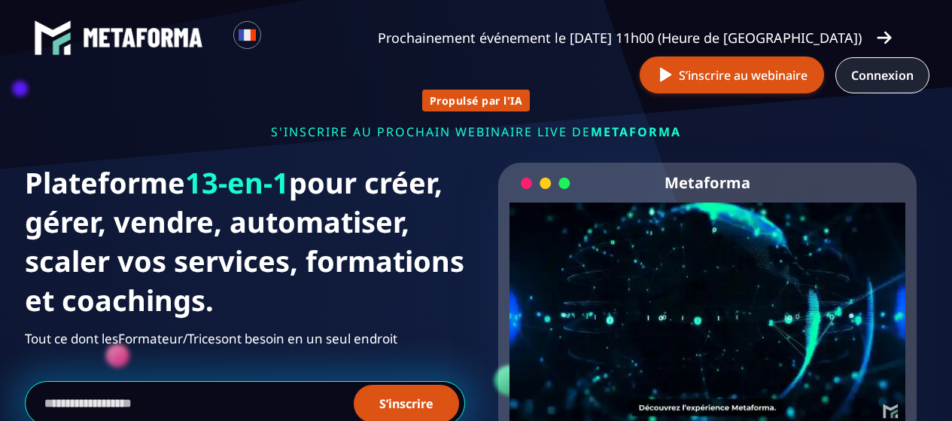
click at [885, 77] on link "Connexion" at bounding box center [882, 75] width 94 height 36
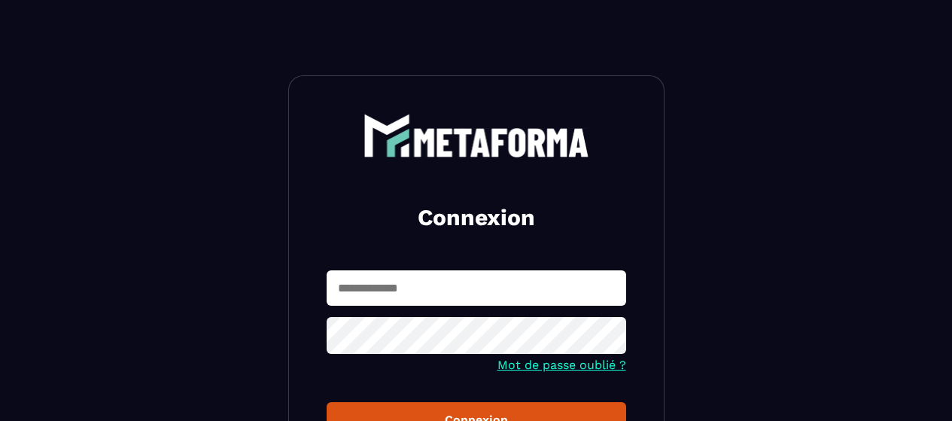
click at [481, 287] on input "text" at bounding box center [475, 287] width 299 height 35
type input "**********"
click at [603, 340] on icon at bounding box center [609, 337] width 17 height 14
click at [451, 410] on button "Connexion" at bounding box center [475, 419] width 299 height 35
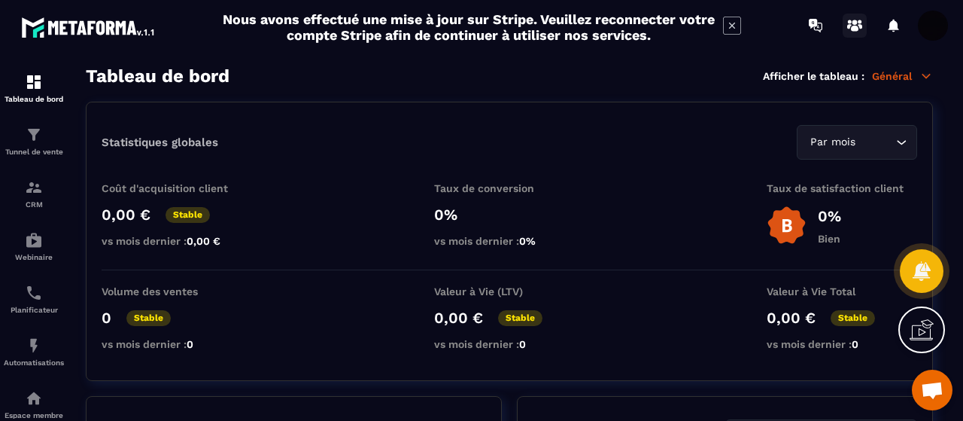
click at [855, 20] on circle at bounding box center [854, 22] width 5 height 5
click at [29, 141] on img at bounding box center [34, 135] width 18 height 18
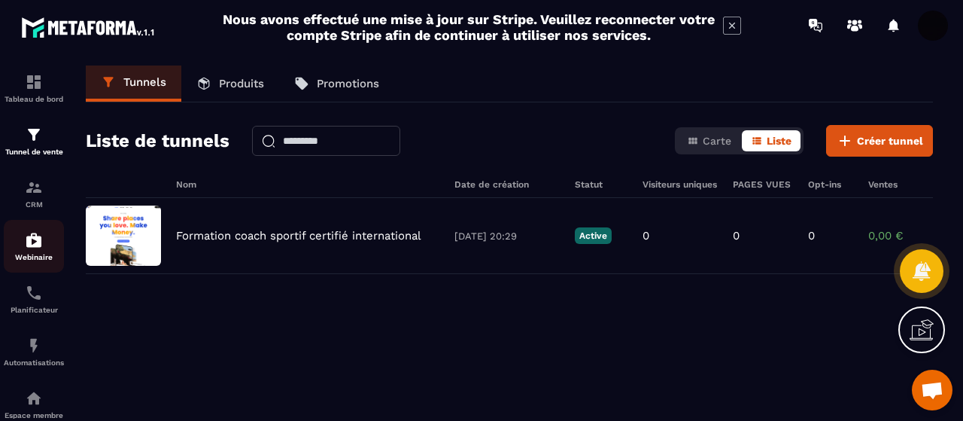
click at [38, 255] on p "Webinaire" at bounding box center [34, 257] width 60 height 8
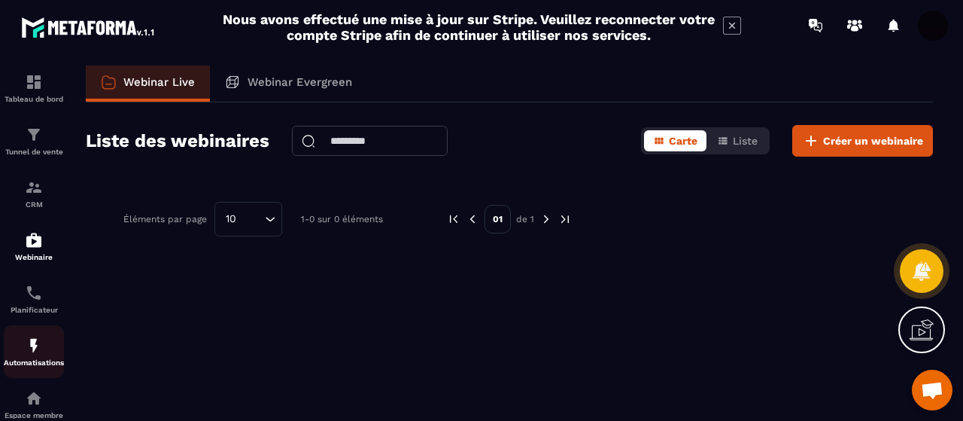
click at [33, 354] on img at bounding box center [34, 345] width 18 height 18
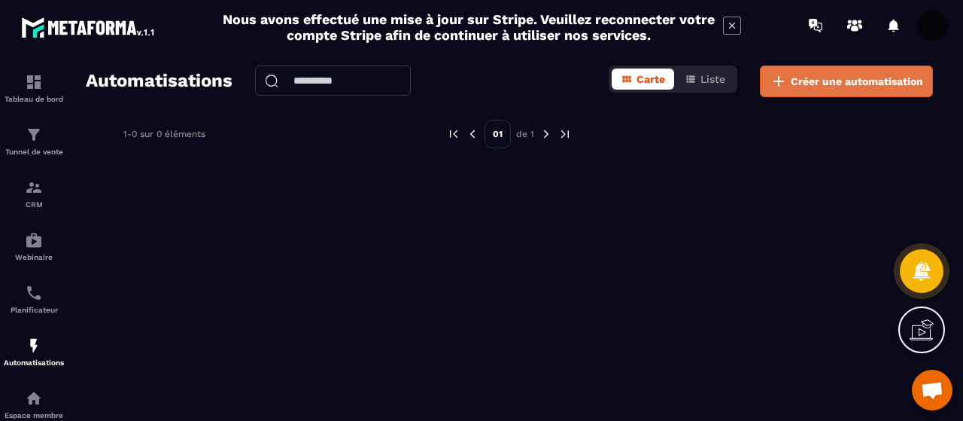
click at [830, 82] on span "Créer une automatisation" at bounding box center [857, 81] width 132 height 15
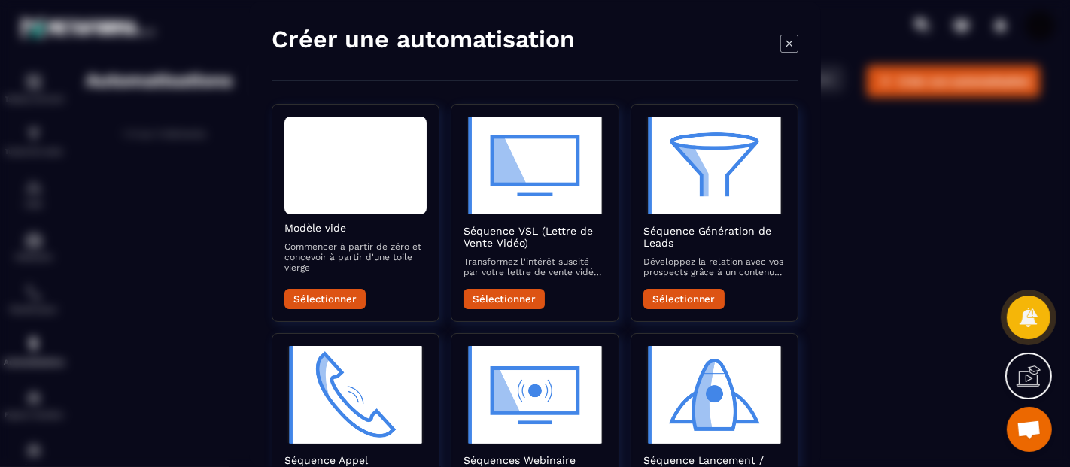
drag, startPoint x: 894, startPoint y: 29, endPoint x: 235, endPoint y: 262, distance: 699.5
click at [235, 262] on div "Modal window" at bounding box center [535, 233] width 1070 height 467
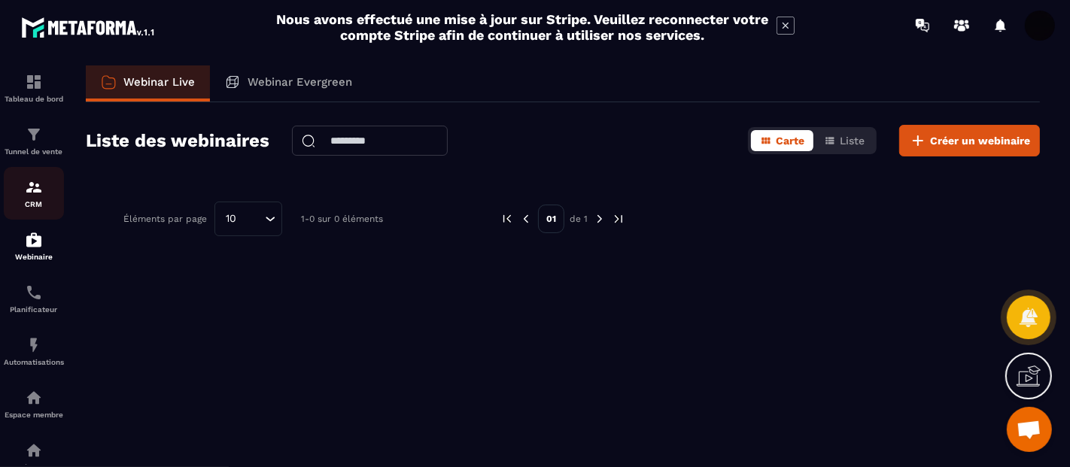
click at [38, 189] on img at bounding box center [34, 187] width 18 height 18
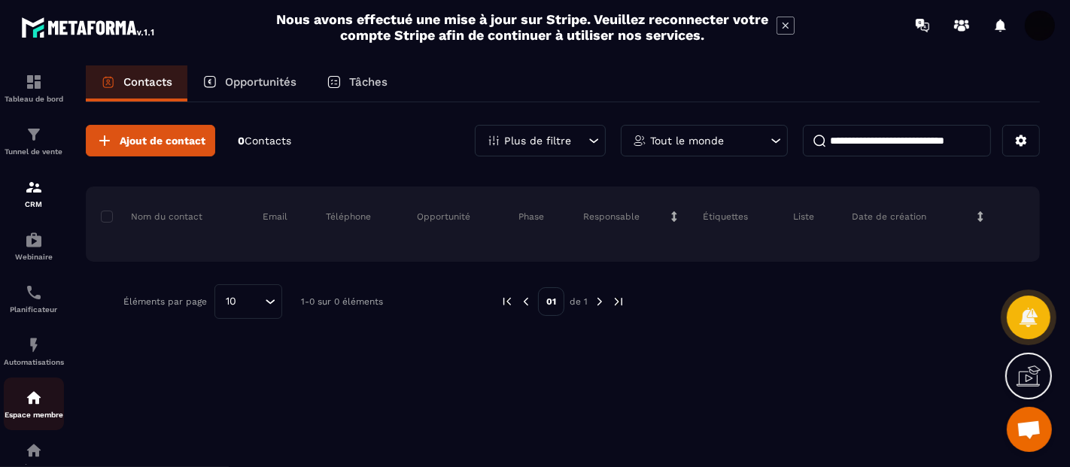
click at [35, 406] on img at bounding box center [34, 398] width 18 height 18
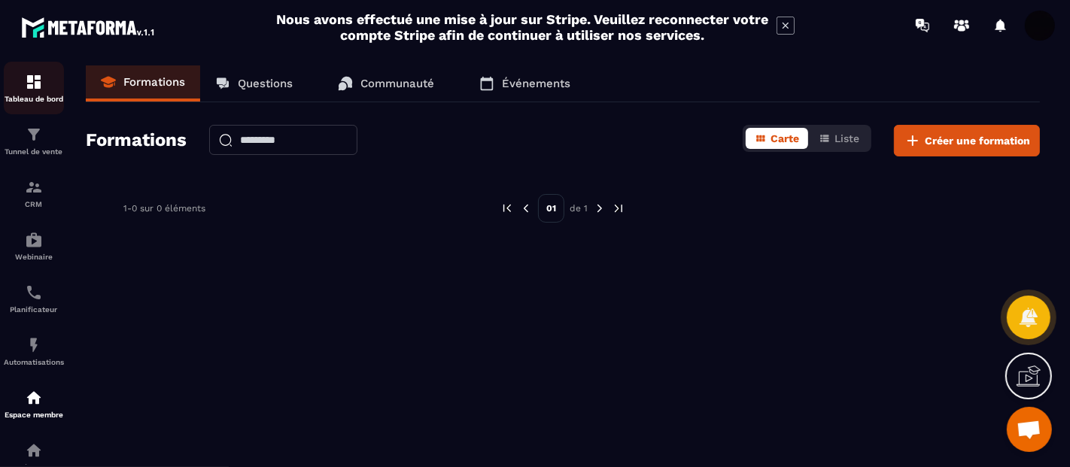
click at [32, 84] on img at bounding box center [34, 82] width 18 height 18
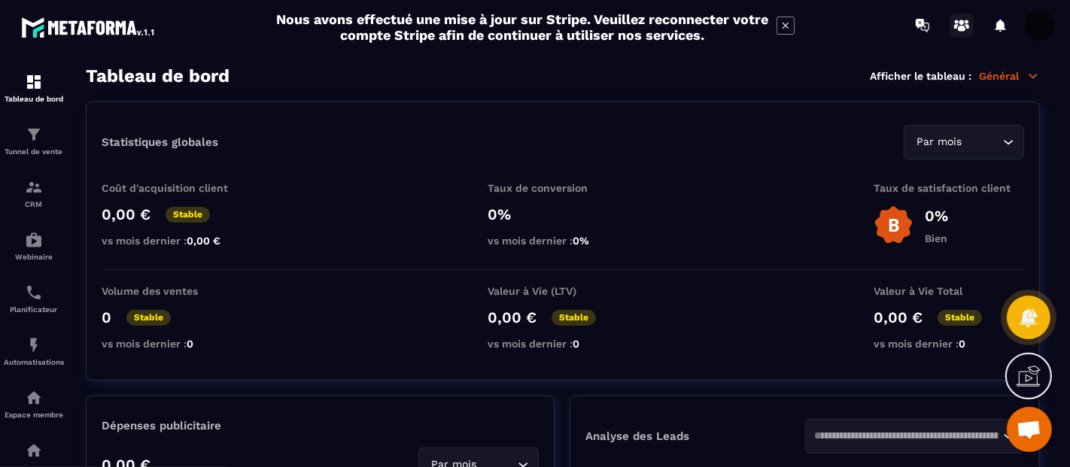
click at [960, 26] on icon at bounding box center [962, 29] width 8 height 6
click at [962, 68] on div "Tableau de bord Afficher le tableau : Général" at bounding box center [563, 75] width 954 height 21
click at [962, 74] on icon at bounding box center [1033, 76] width 8 height 4
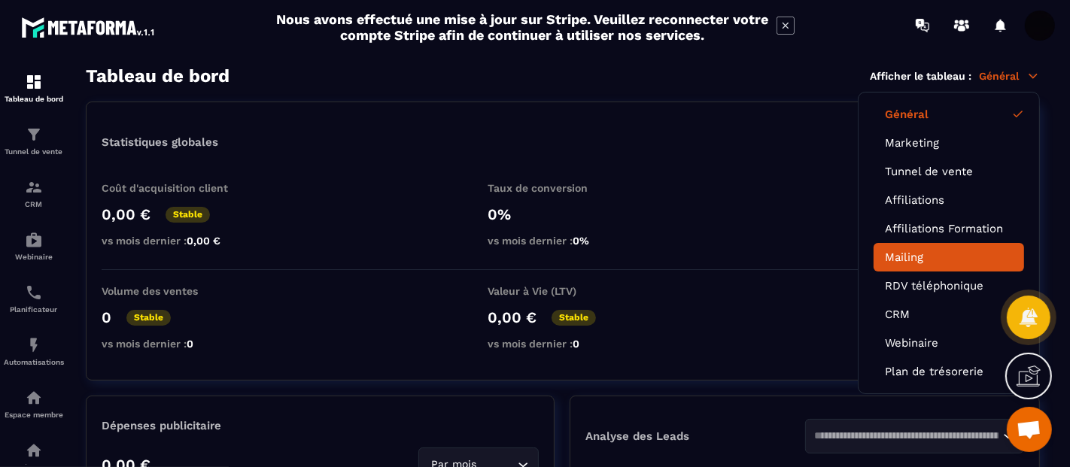
click at [928, 257] on link "Mailing" at bounding box center [949, 258] width 128 height 14
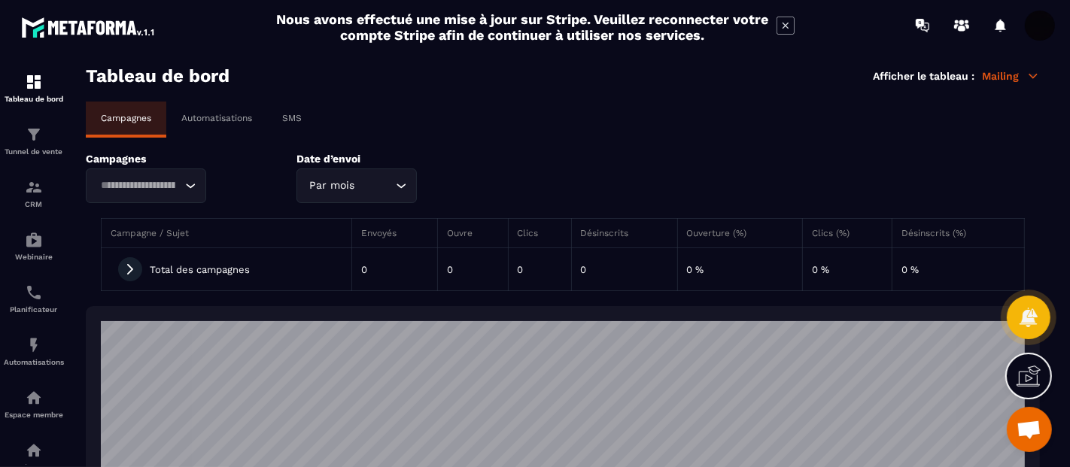
click at [222, 123] on div "Automatisations" at bounding box center [216, 118] width 101 height 33
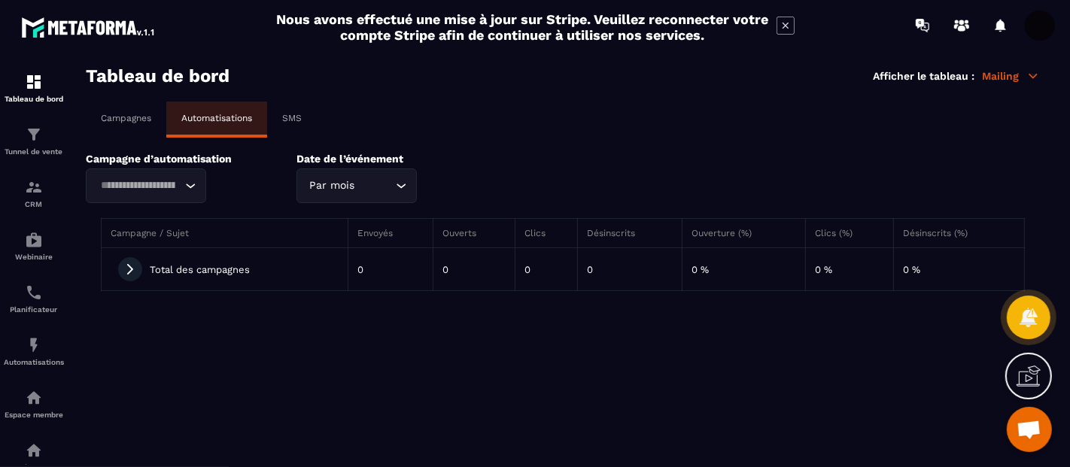
click at [287, 117] on p "SMS" at bounding box center [292, 118] width 20 height 11
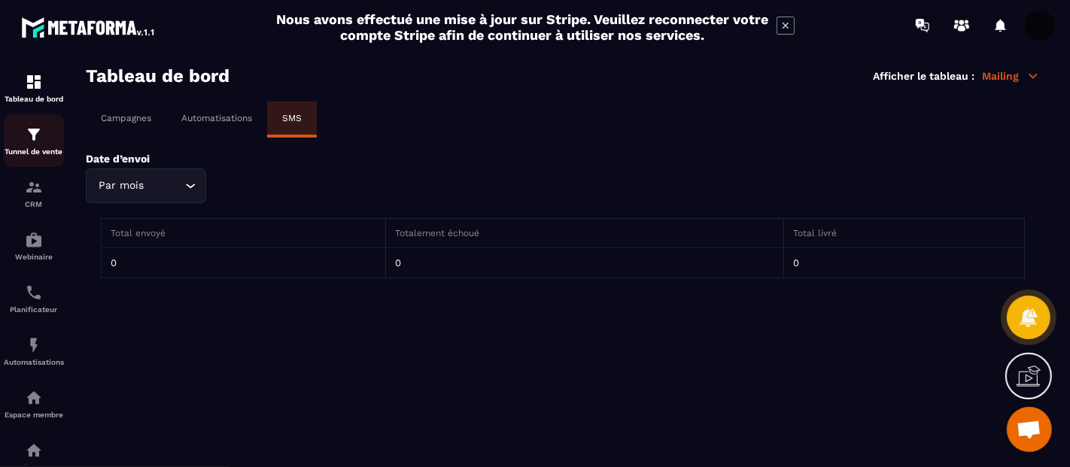
click at [24, 141] on div "Tunnel de vente" at bounding box center [34, 141] width 60 height 30
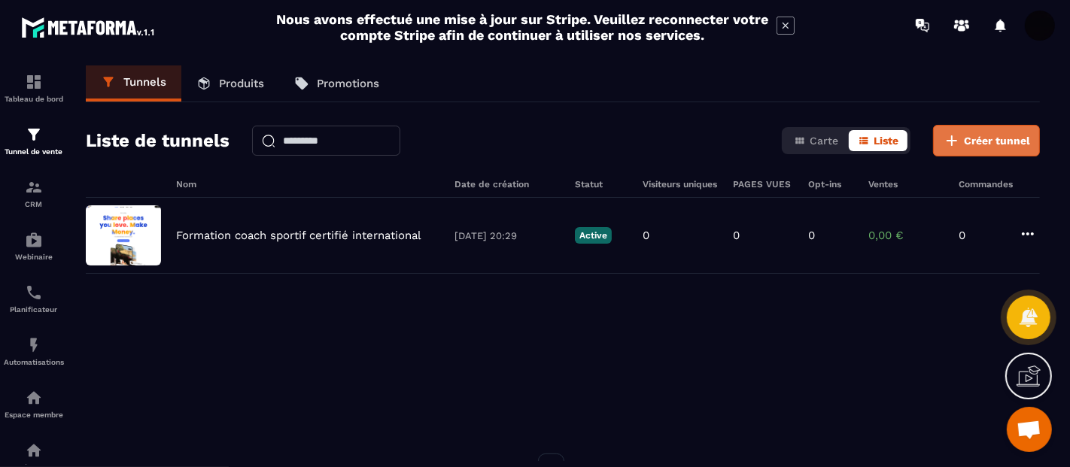
click at [962, 137] on span "Créer tunnel" at bounding box center [997, 140] width 66 height 15
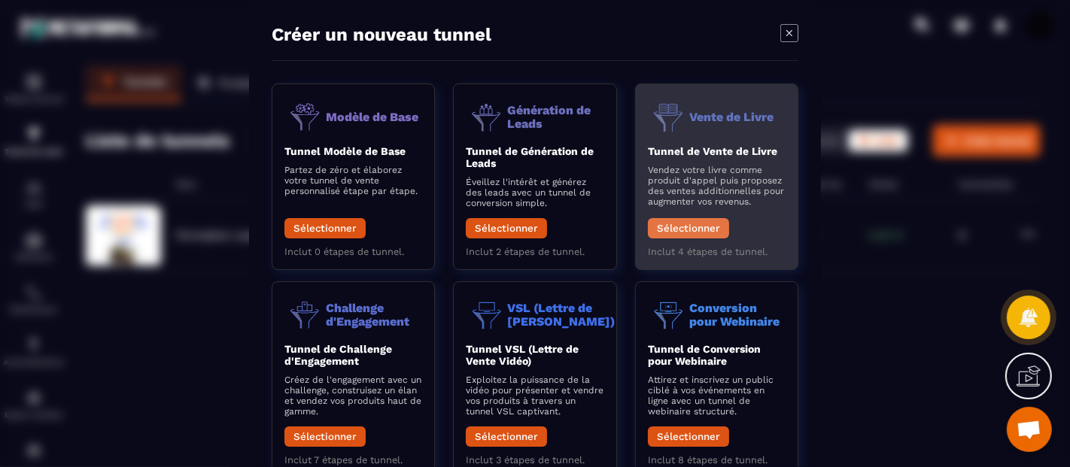
click at [697, 220] on button "Sélectionner" at bounding box center [688, 227] width 81 height 20
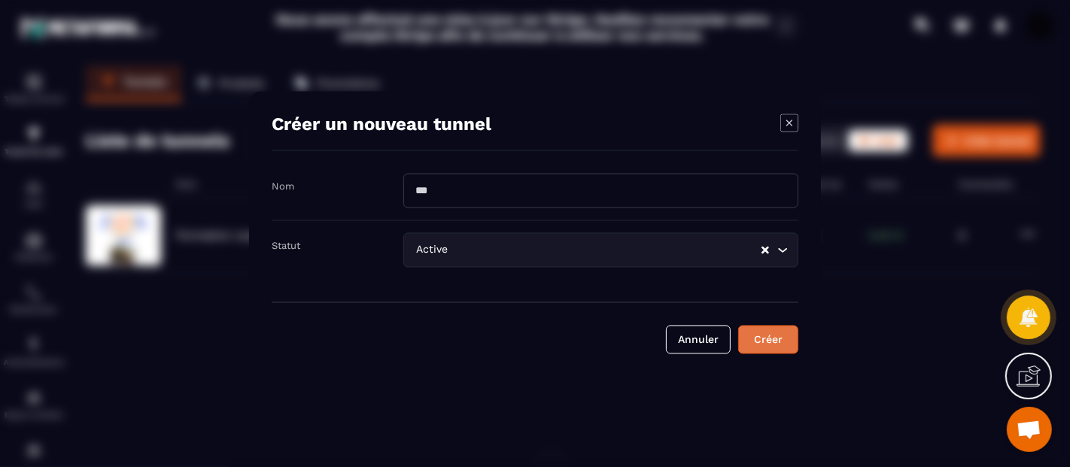
click at [767, 333] on div "Créer" at bounding box center [768, 339] width 41 height 15
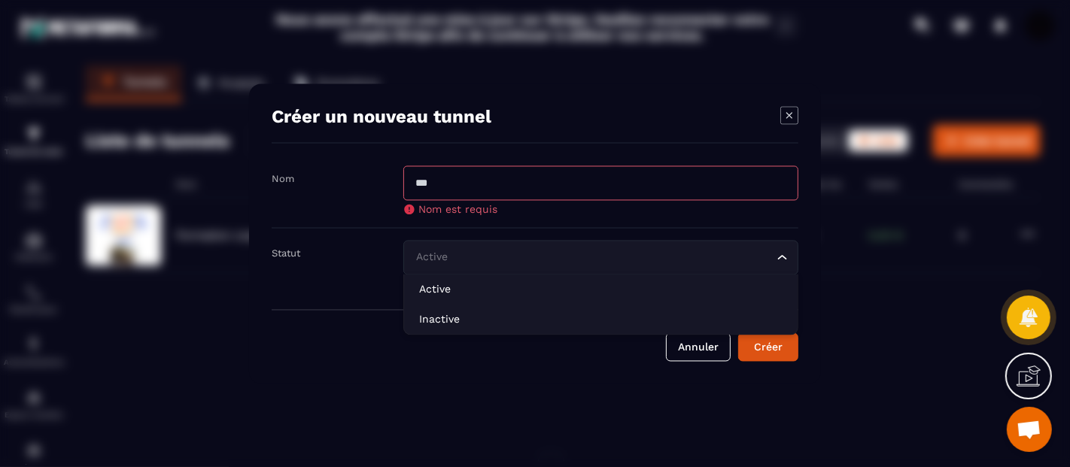
click at [790, 260] on div "Active Loading..." at bounding box center [600, 257] width 395 height 35
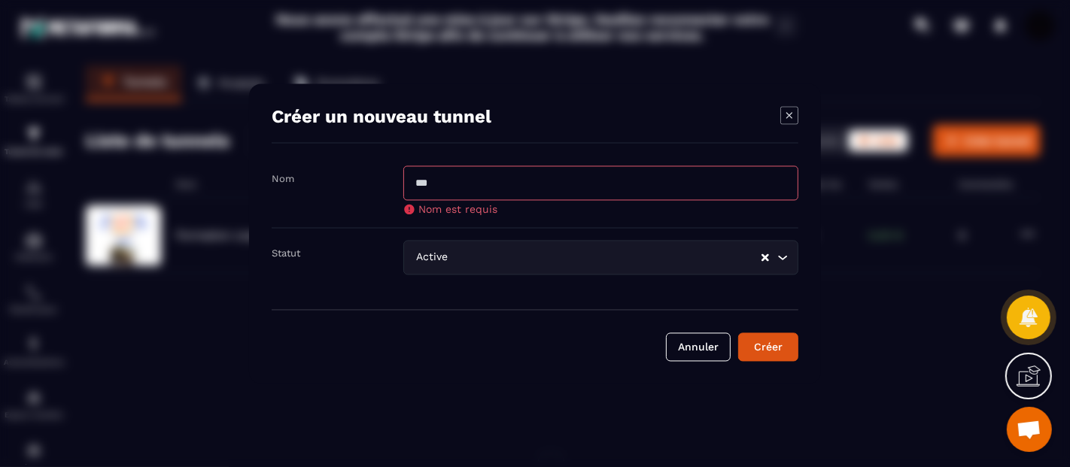
click at [891, 340] on div "Modal window" at bounding box center [535, 233] width 1070 height 467
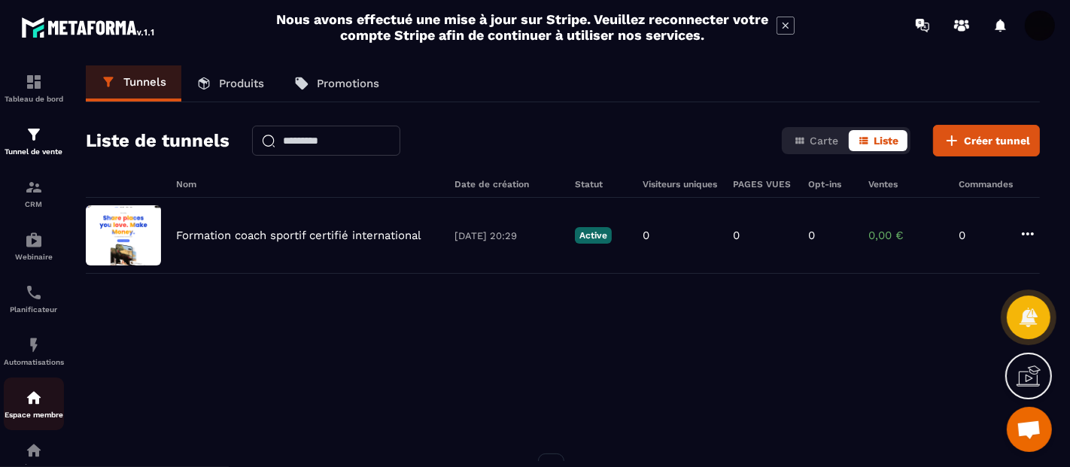
click at [21, 408] on div "Espace membre" at bounding box center [34, 404] width 60 height 30
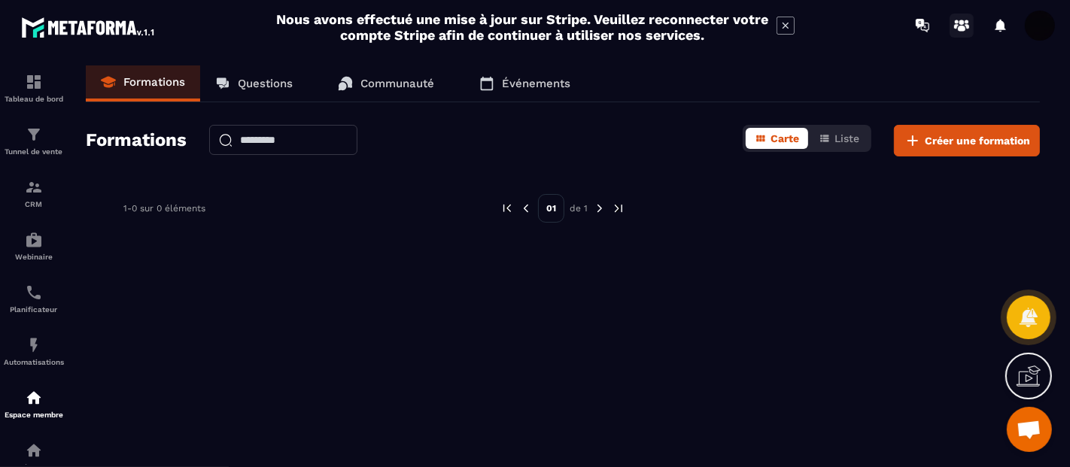
click at [961, 22] on circle at bounding box center [961, 22] width 5 height 5
click at [38, 87] on img at bounding box center [34, 82] width 18 height 18
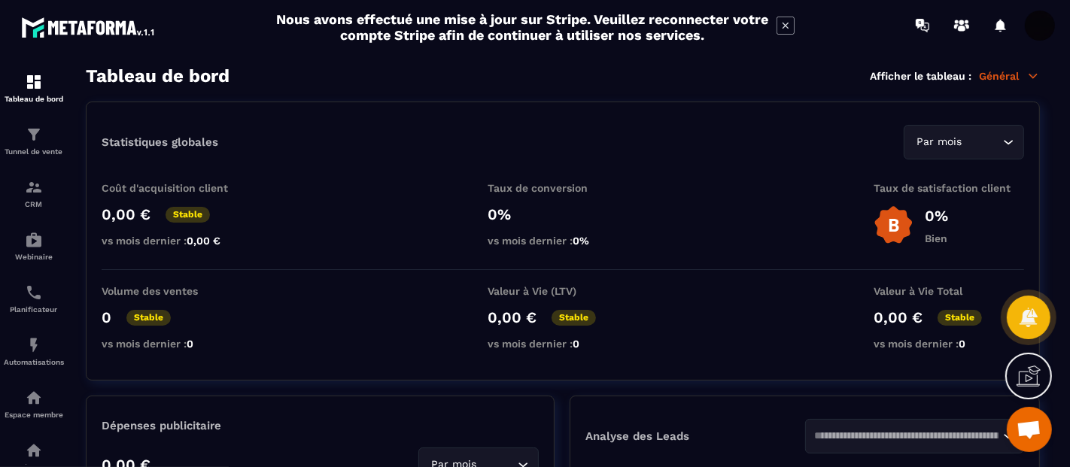
click at [962, 74] on icon at bounding box center [1033, 76] width 14 height 14
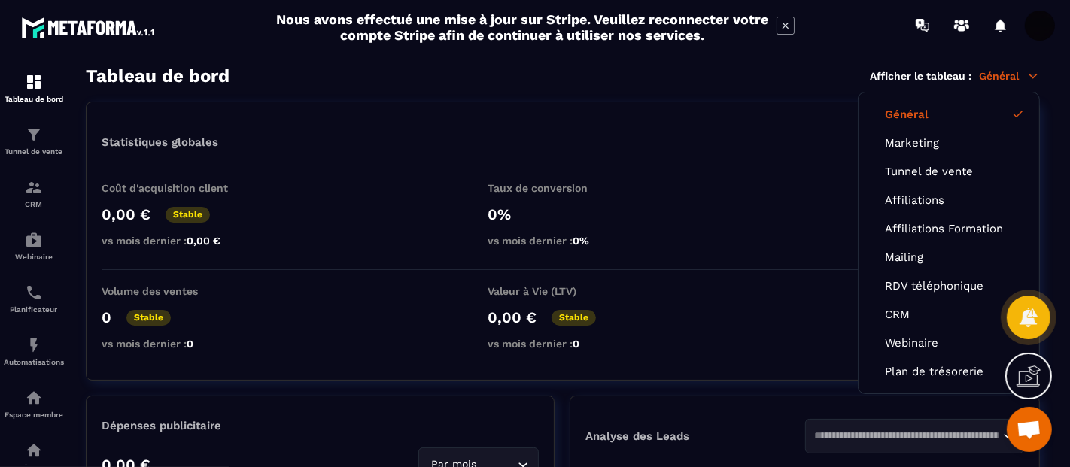
click at [711, 71] on div "Tableau de bord Afficher le tableau : Général Général Marketing Tunnel de vente…" at bounding box center [563, 75] width 954 height 21
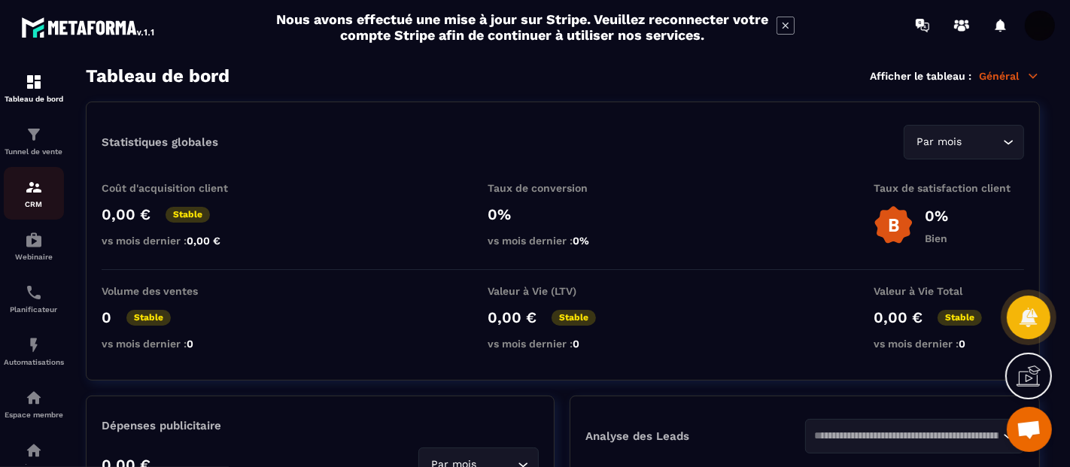
click at [35, 190] on img at bounding box center [34, 187] width 18 height 18
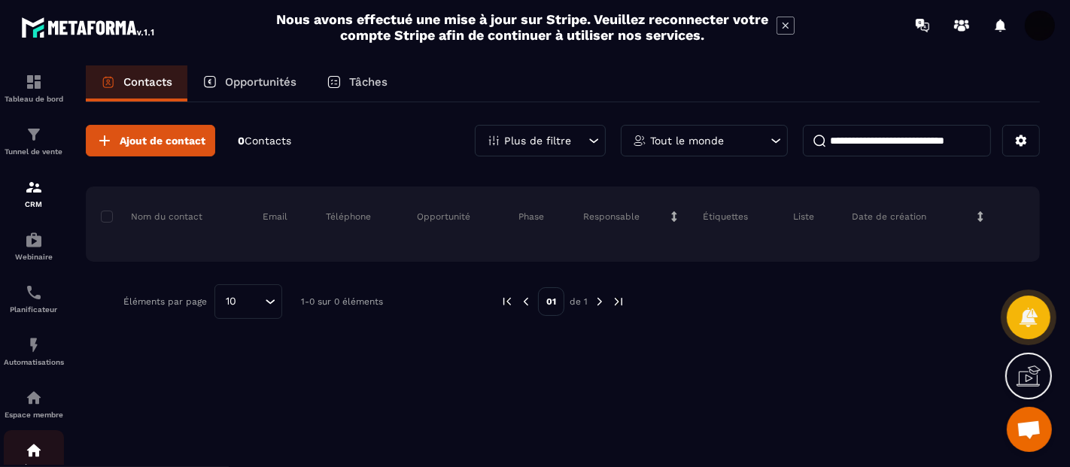
click at [43, 420] on div "Réseaux Sociaux" at bounding box center [34, 461] width 60 height 38
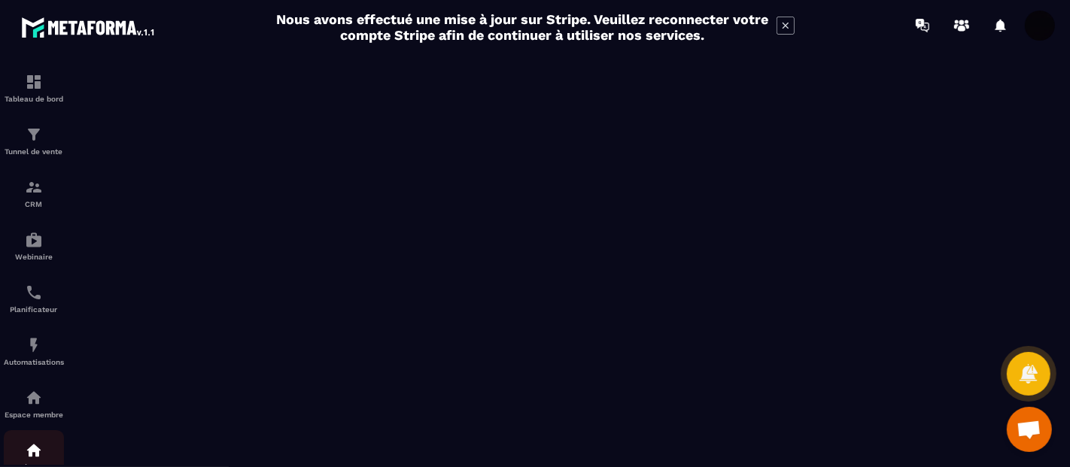
click at [43, 420] on div "Réseaux Sociaux" at bounding box center [34, 461] width 60 height 38
click at [51, 407] on div "Espace membre" at bounding box center [34, 404] width 60 height 30
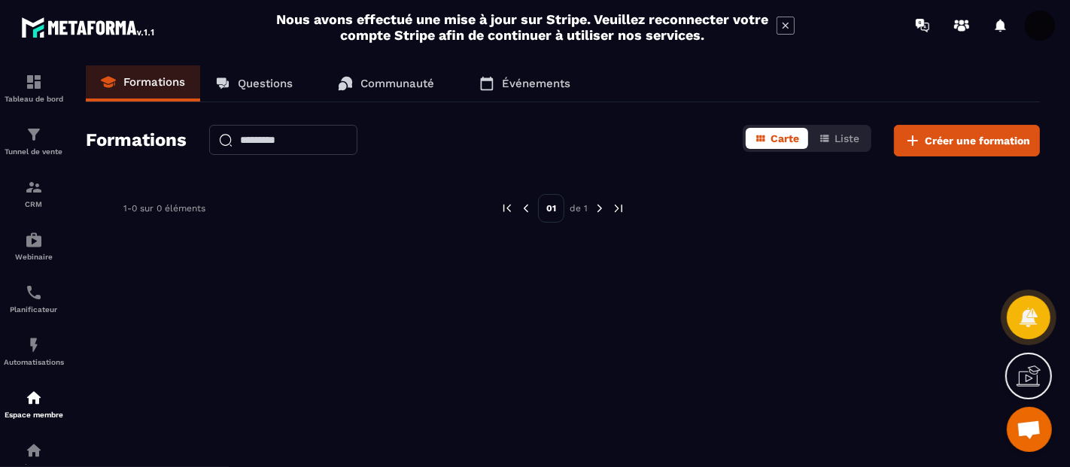
click at [117, 30] on img at bounding box center [88, 27] width 135 height 27
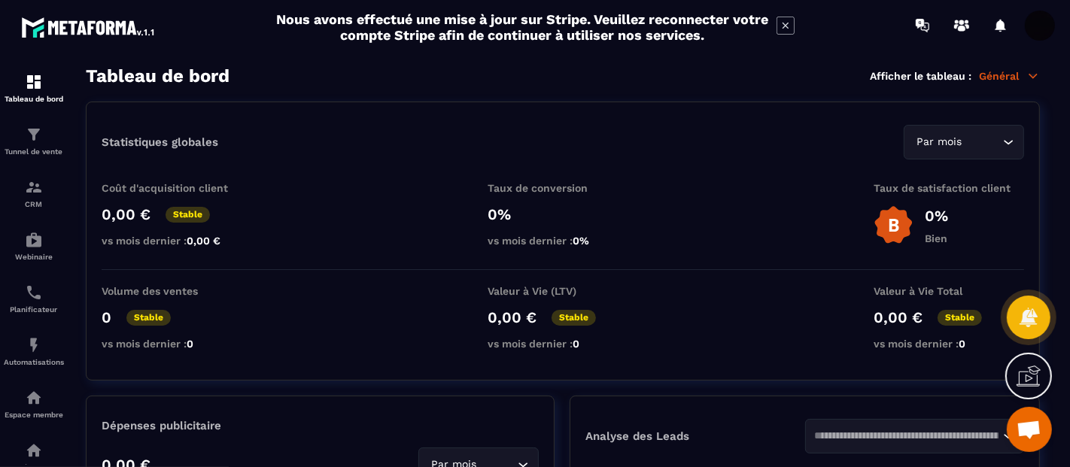
click at [962, 71] on icon at bounding box center [1033, 76] width 14 height 14
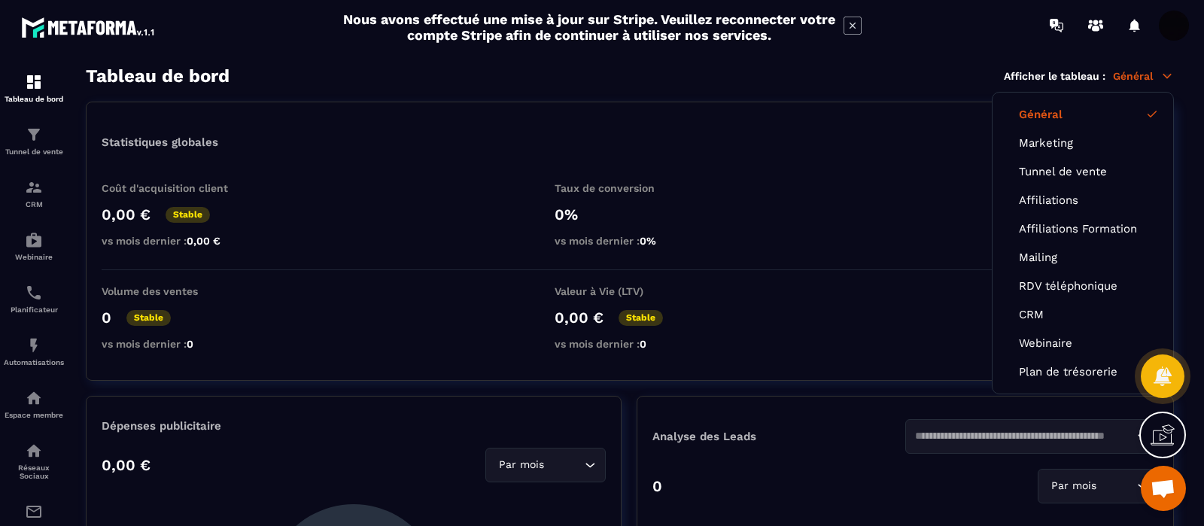
drag, startPoint x: 681, startPoint y: 0, endPoint x: 444, endPoint y: 123, distance: 266.8
click at [444, 123] on div "Statistiques globales Par mois Loading... Coût d'acquisition client 0,00 € Stab…" at bounding box center [630, 241] width 1088 height 279
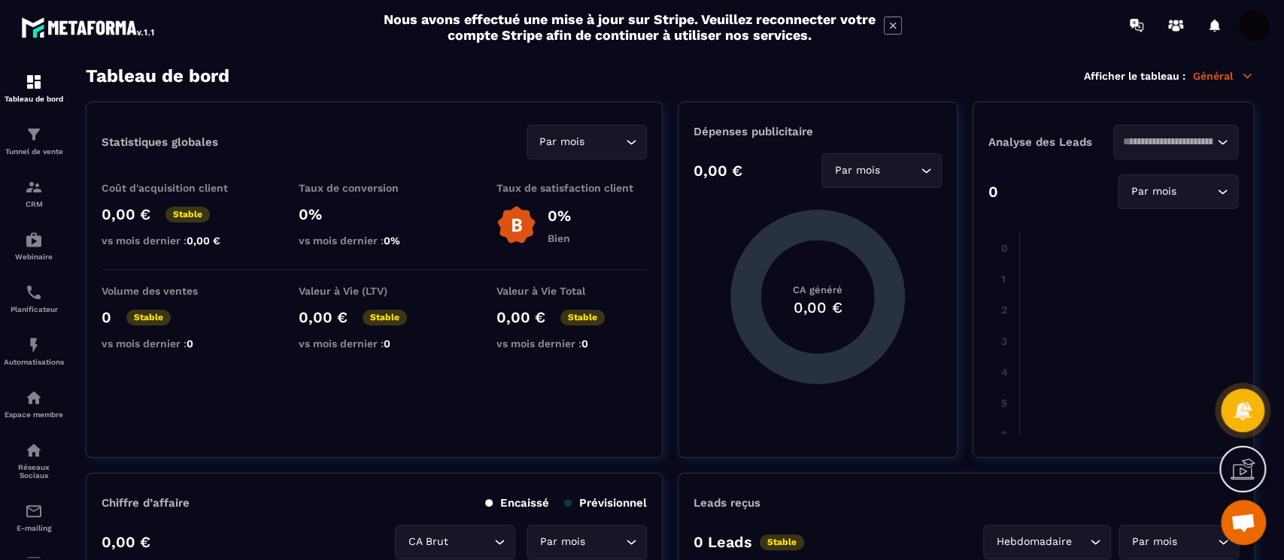
drag, startPoint x: 1203, startPoint y: 1, endPoint x: 610, endPoint y: 438, distance: 736.5
click at [610, 420] on div "Statistiques globales Par mois Loading... Coût d'acquisition client 0,00 € Stab…" at bounding box center [374, 280] width 577 height 357
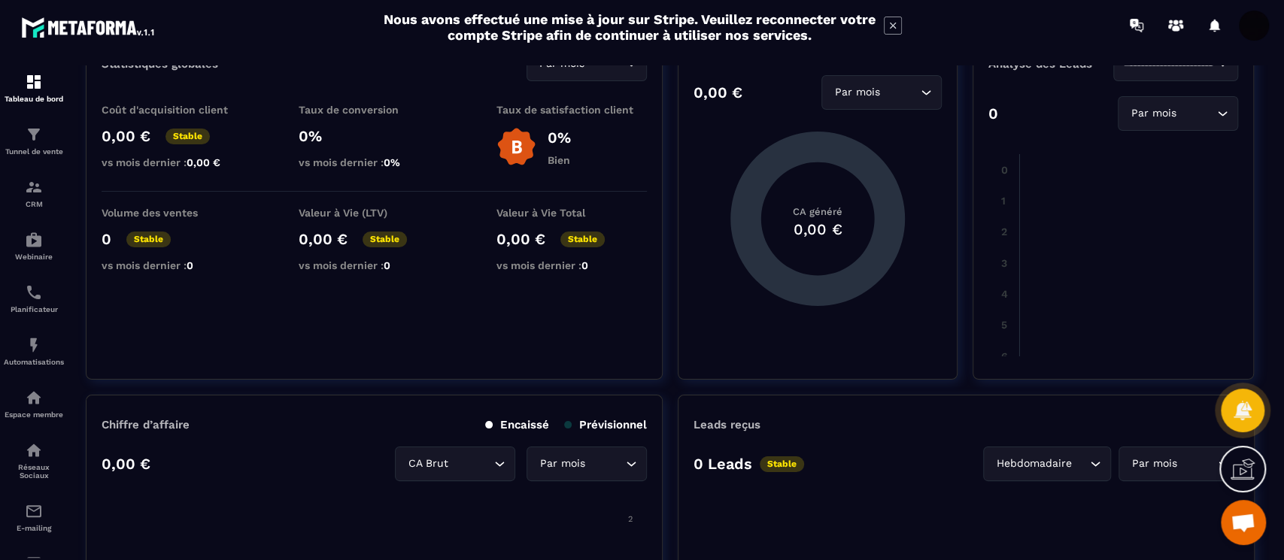
scroll to position [80, 0]
click at [77, 420] on section "Tableau de bord Afficher le tableau : Général Statistiques globales Par mois Lo…" at bounding box center [670, 313] width 1198 height 496
click at [36, 412] on div "Espace membre" at bounding box center [34, 404] width 60 height 30
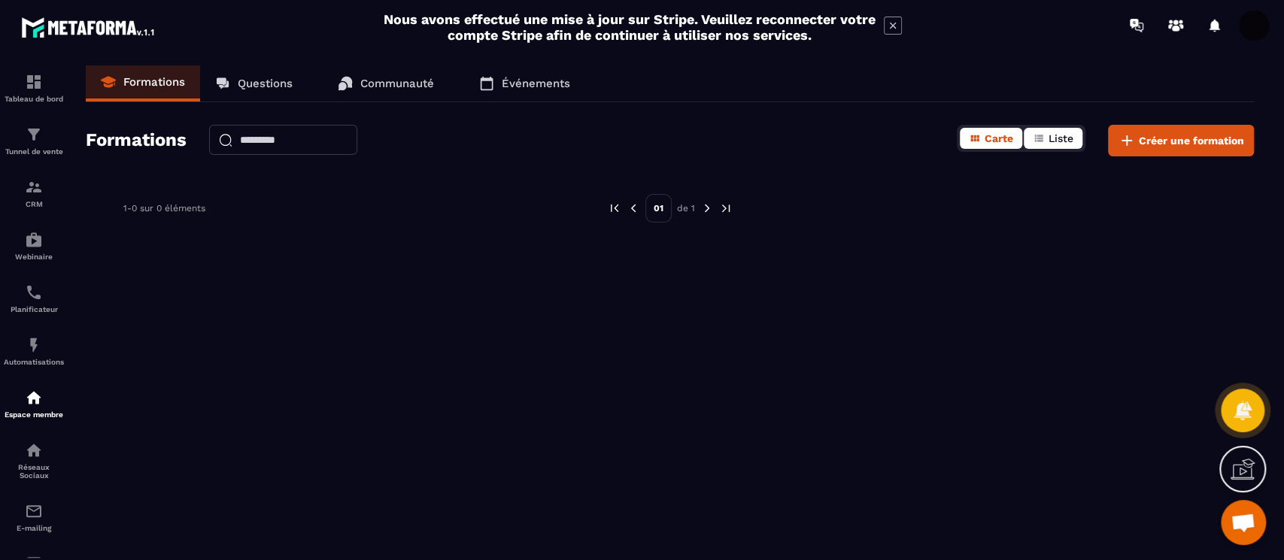
click at [962, 137] on icon "button" at bounding box center [1039, 138] width 12 height 12
click at [962, 144] on button "Carte" at bounding box center [991, 138] width 62 height 21
click at [962, 27] on icon at bounding box center [1176, 29] width 8 height 6
click at [35, 96] on p "Tableau de bord" at bounding box center [34, 99] width 60 height 8
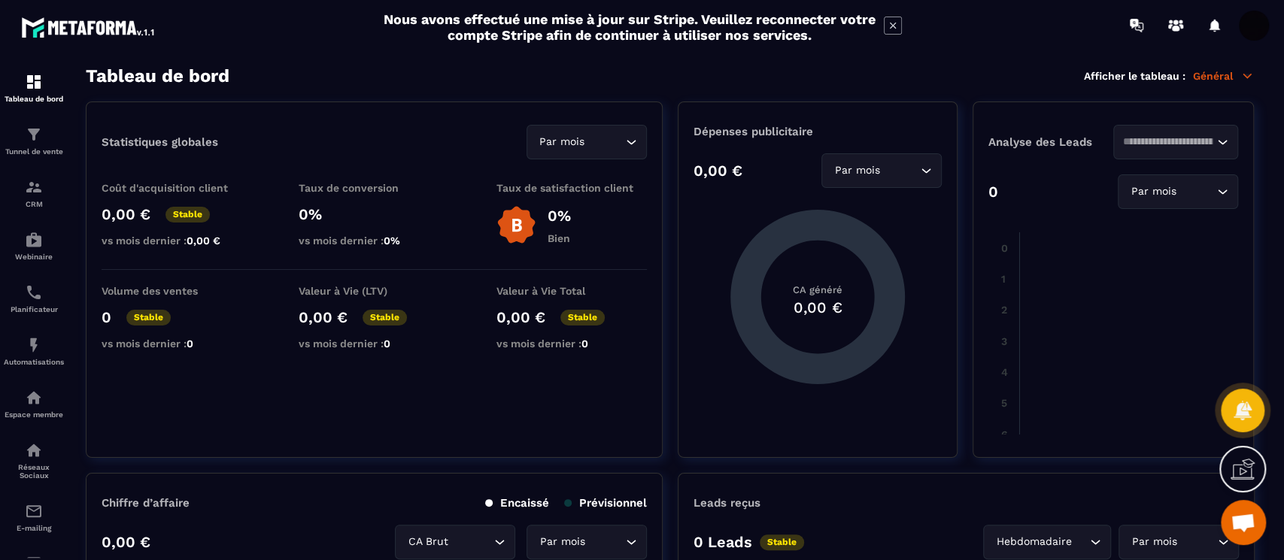
click at [962, 75] on icon at bounding box center [1247, 76] width 14 height 14
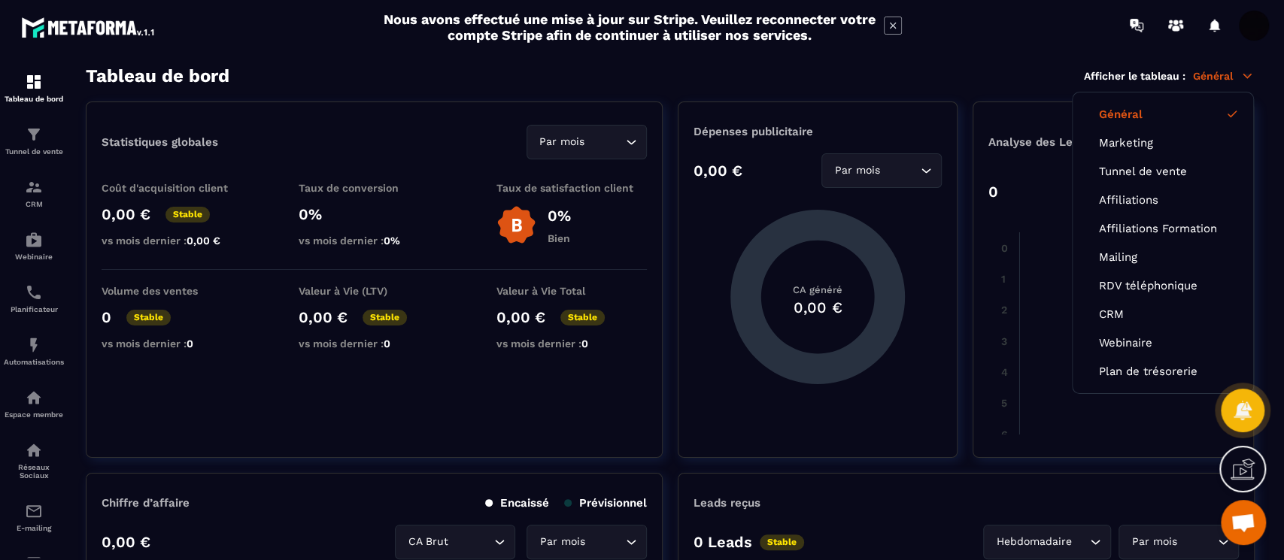
click at [962, 112] on link "Général" at bounding box center [1163, 115] width 128 height 14
click at [962, 23] on icon at bounding box center [1215, 25] width 11 height 13
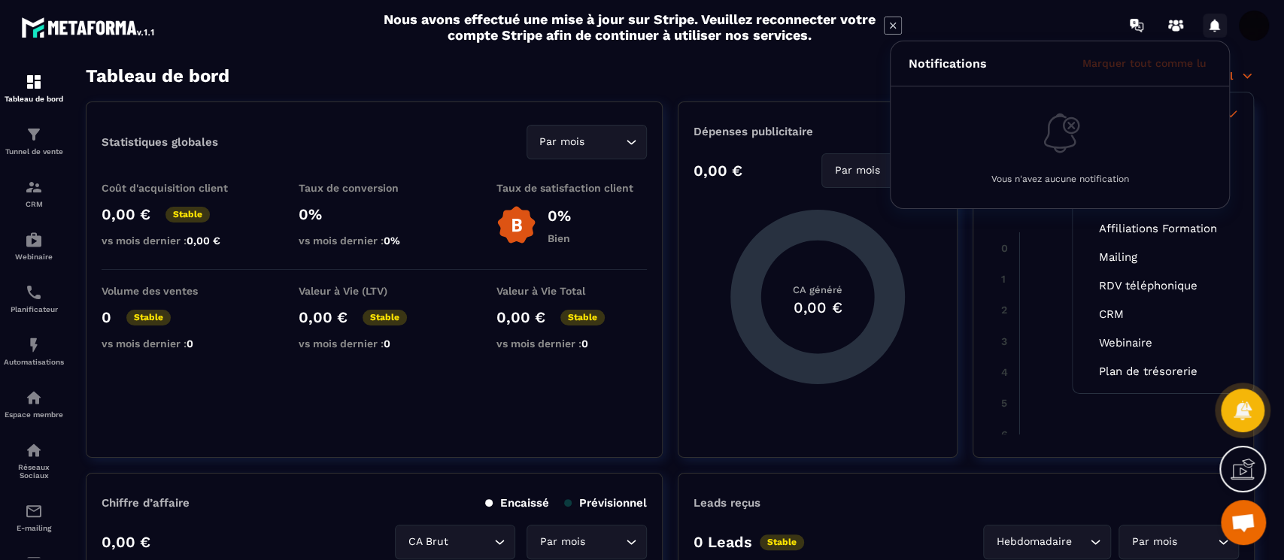
click at [962, 23] on icon at bounding box center [1215, 25] width 11 height 13
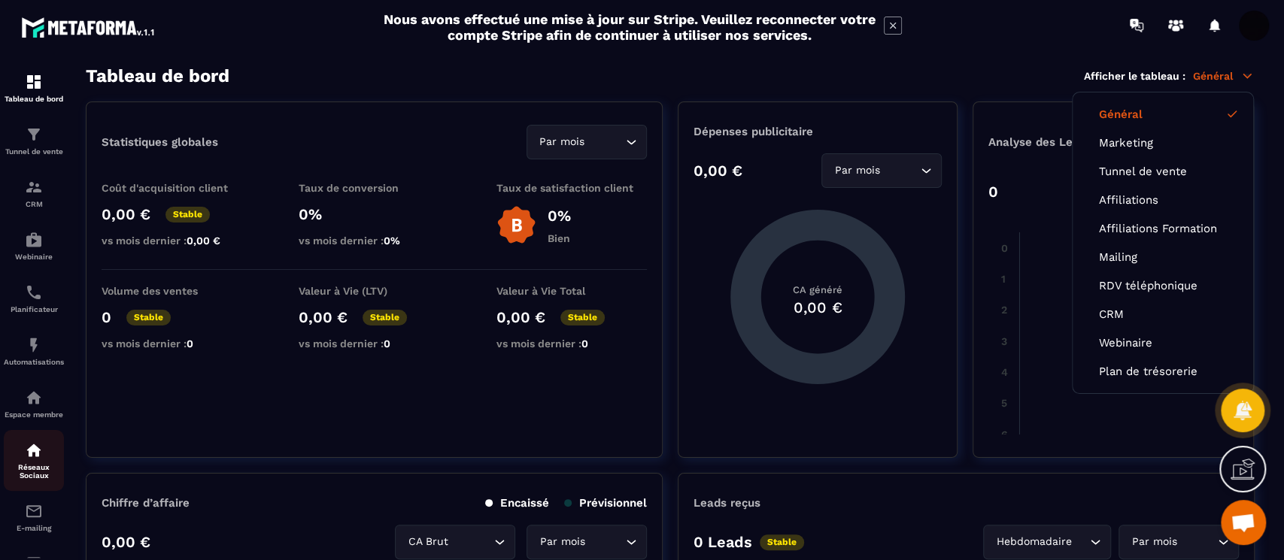
click at [37, 420] on p "Réseaux Sociaux" at bounding box center [34, 471] width 60 height 17
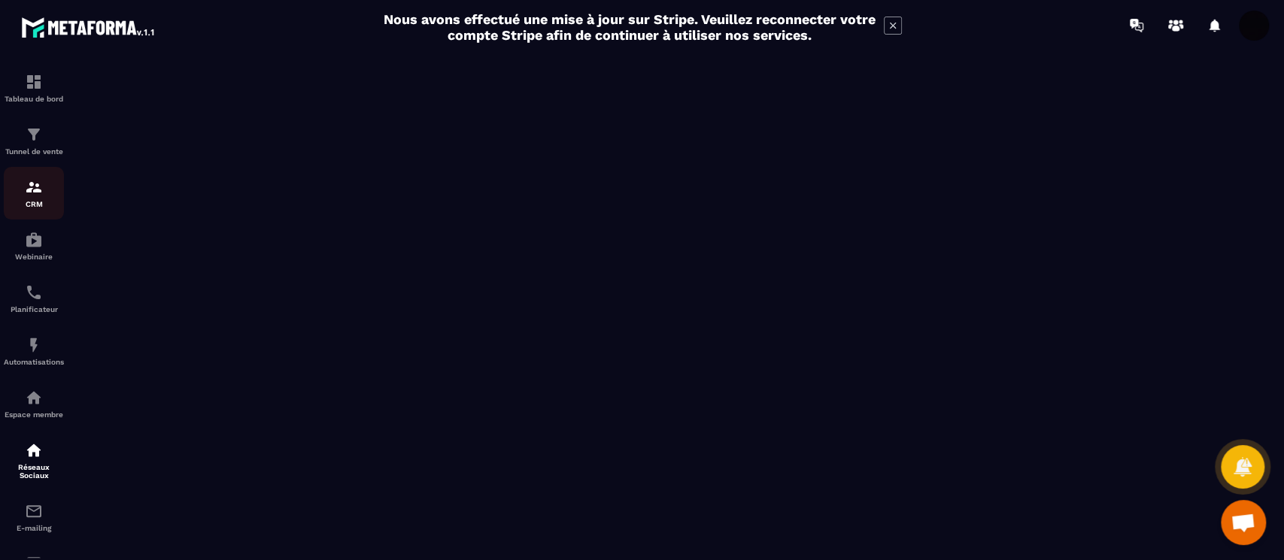
click at [44, 200] on div "CRM" at bounding box center [34, 193] width 60 height 30
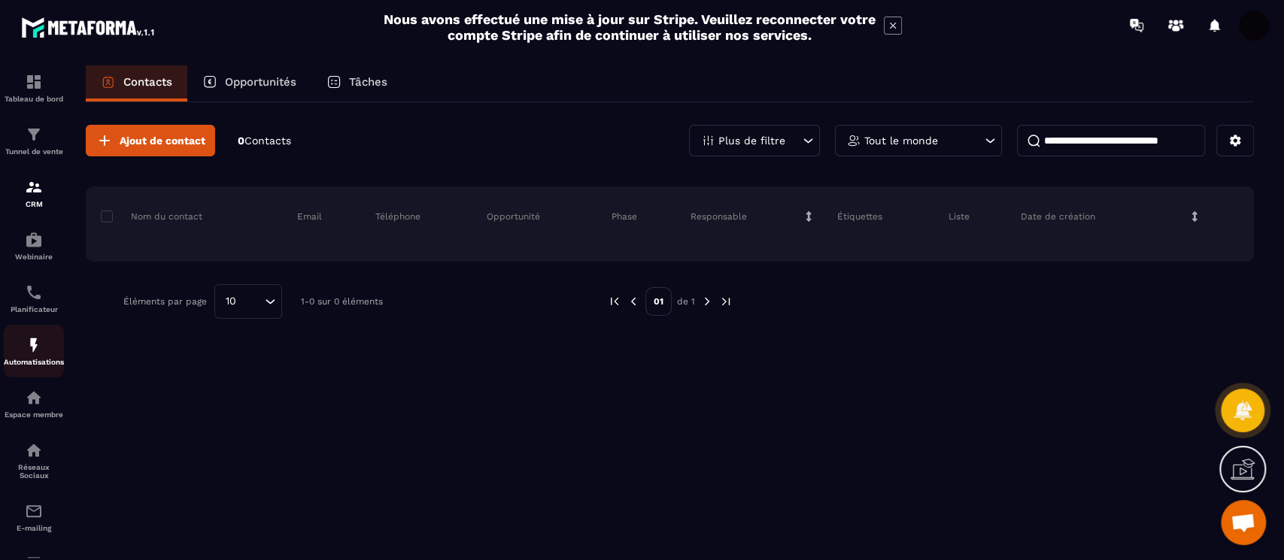
click at [20, 348] on div "Automatisations" at bounding box center [34, 351] width 60 height 30
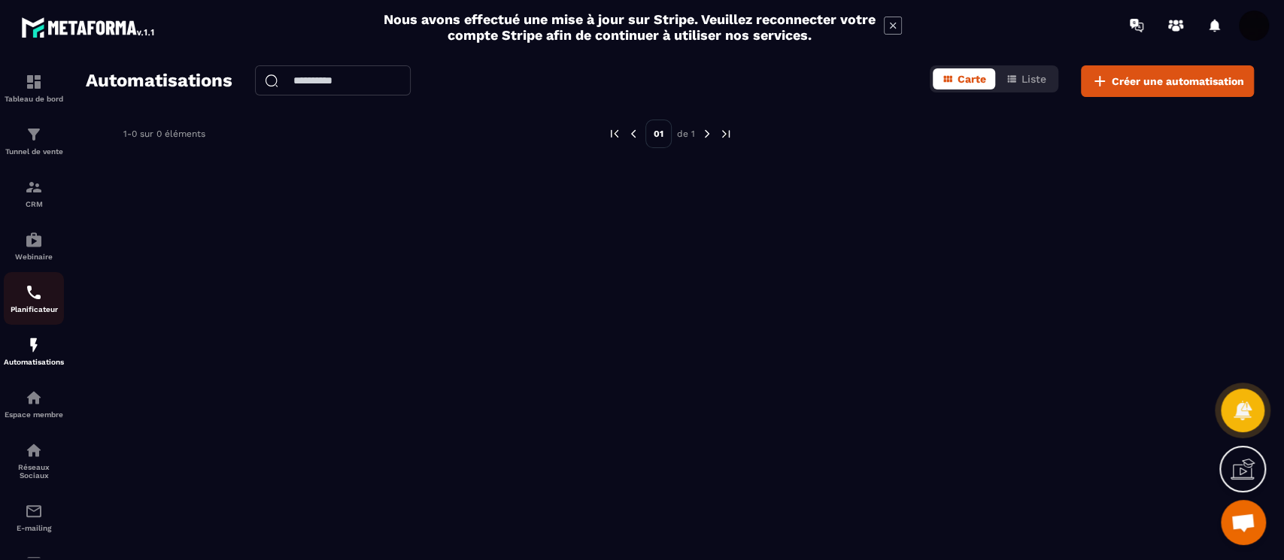
click at [26, 311] on p "Planificateur" at bounding box center [34, 309] width 60 height 8
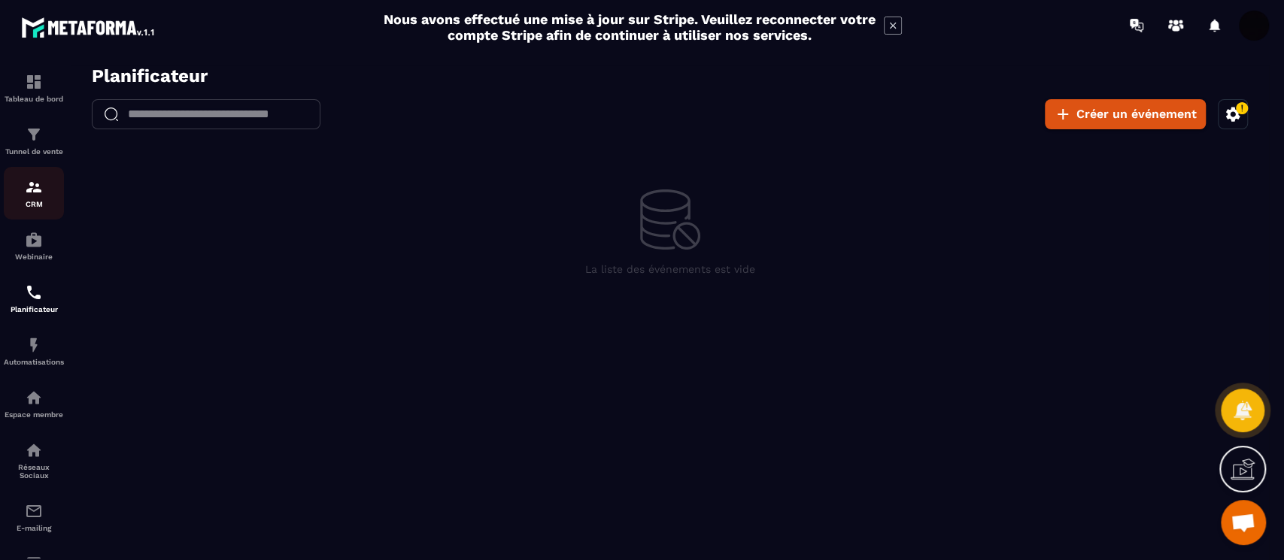
click at [44, 193] on div "CRM" at bounding box center [34, 193] width 60 height 30
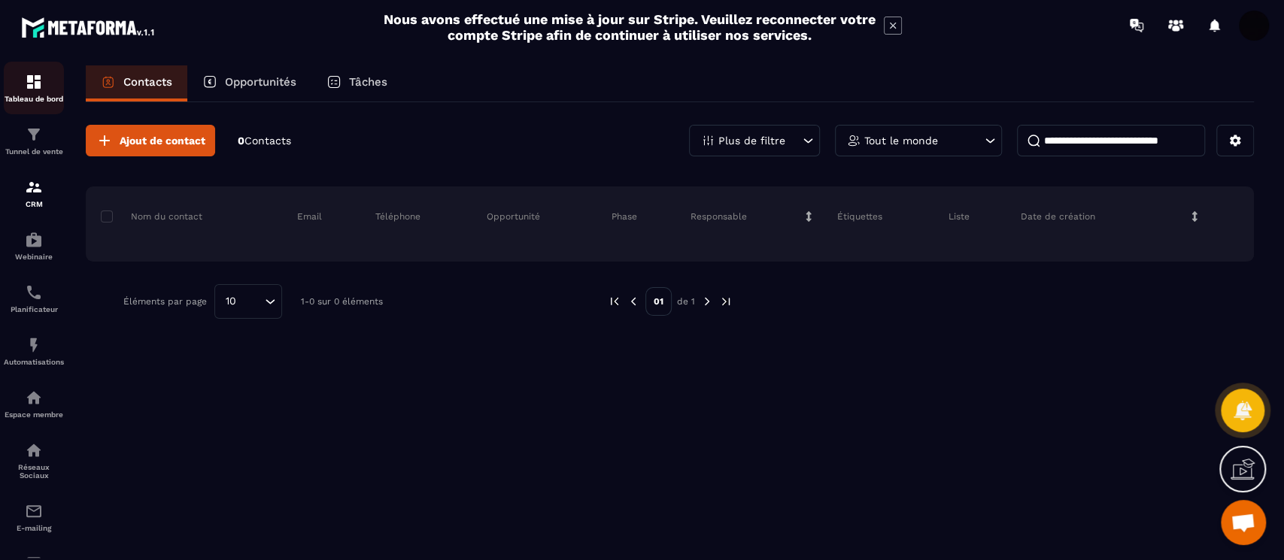
click at [53, 84] on div "Tableau de bord" at bounding box center [34, 88] width 60 height 30
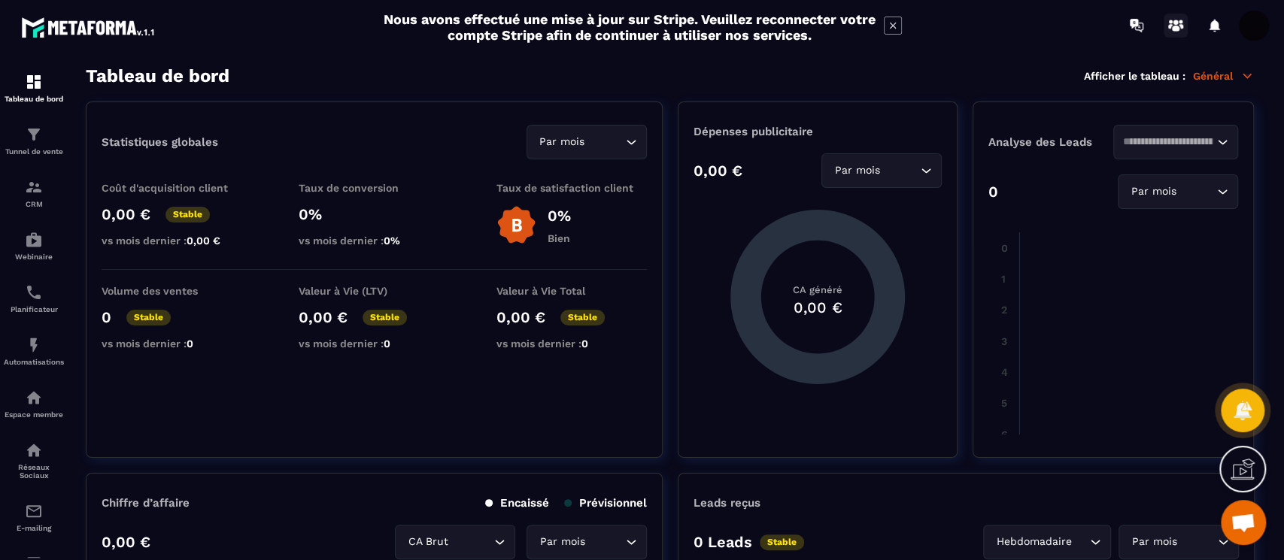
click at [962, 27] on icon at bounding box center [1176, 29] width 8 height 6
click at [111, 26] on img at bounding box center [88, 27] width 135 height 27
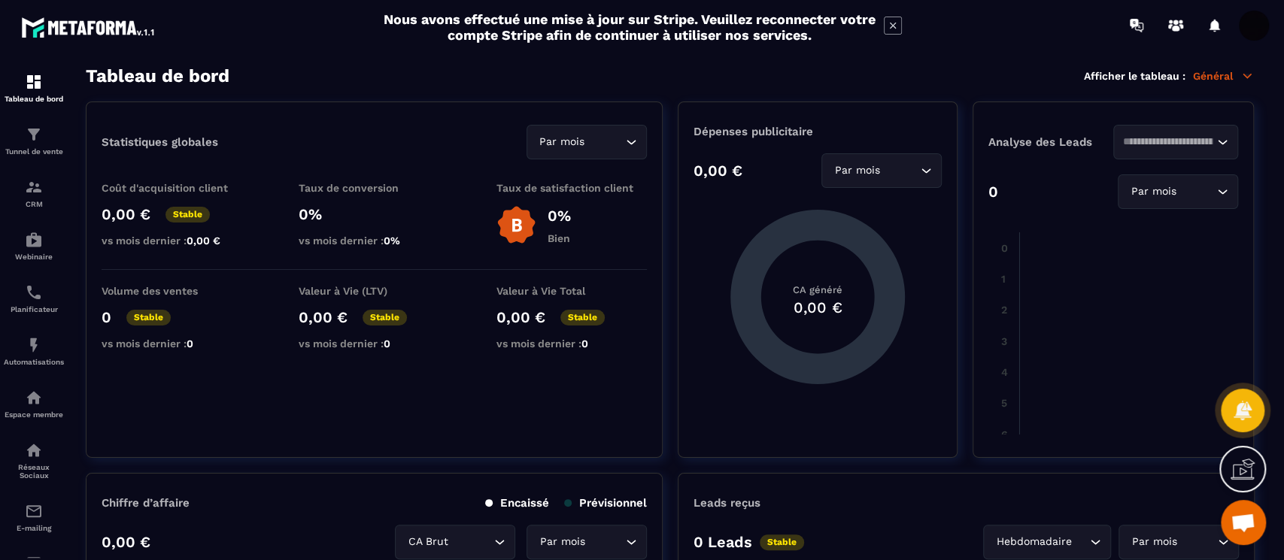
click at [111, 26] on img at bounding box center [88, 27] width 135 height 27
click at [42, 88] on img at bounding box center [34, 82] width 18 height 18
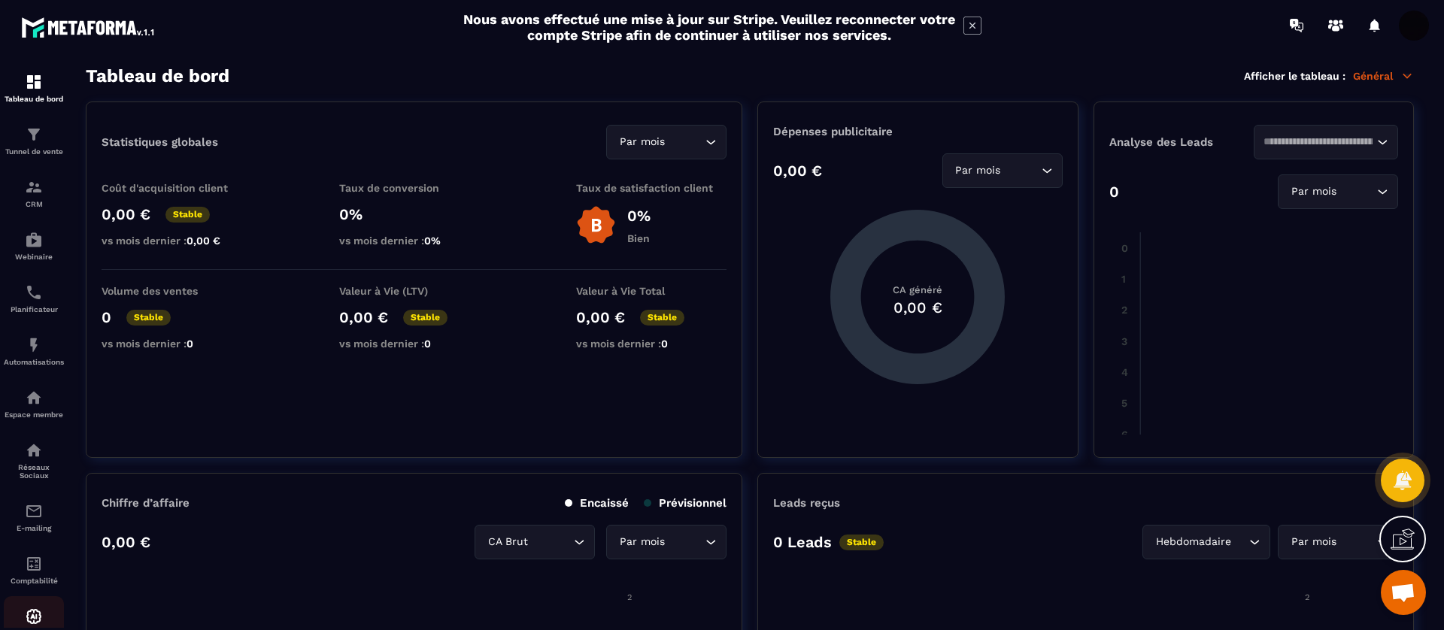
drag, startPoint x: 1235, startPoint y: 5, endPoint x: 31, endPoint y: 620, distance: 1352.1
click at [31, 420] on div "IA prospects" at bounding box center [34, 623] width 60 height 30
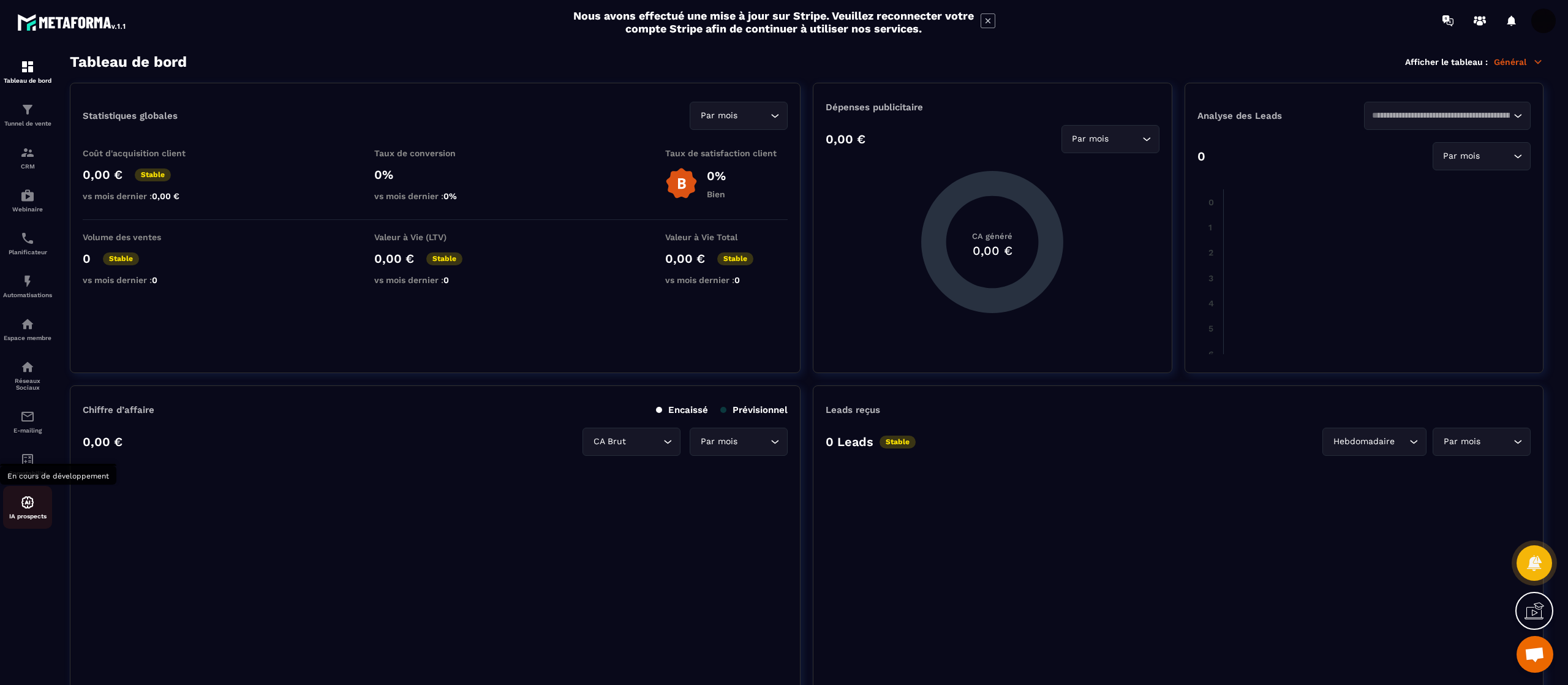
click at [31, 342] on p "IA prospects" at bounding box center [28, 516] width 49 height 7
click at [28, 336] on p "Espace membre" at bounding box center [28, 338] width 49 height 7
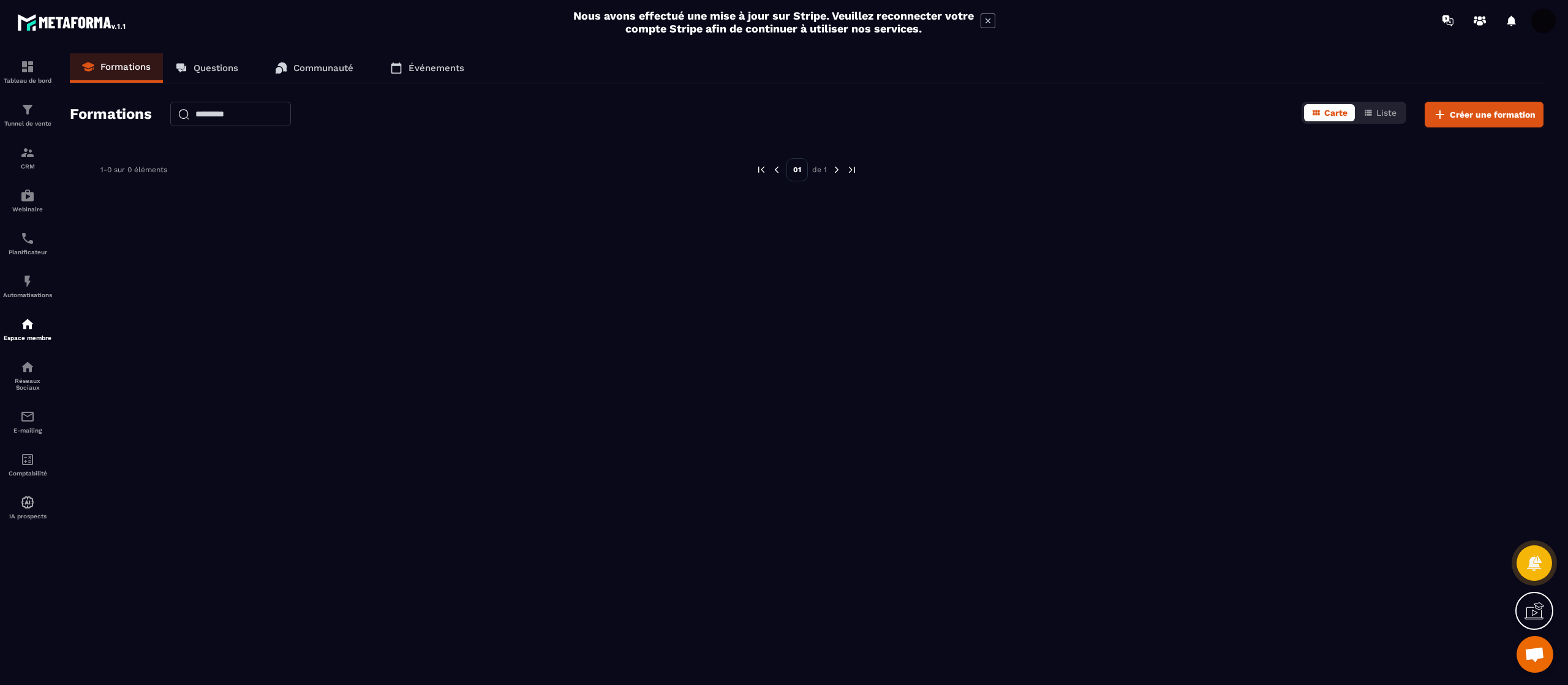
click at [337, 63] on p "Communauté" at bounding box center [323, 68] width 60 height 11
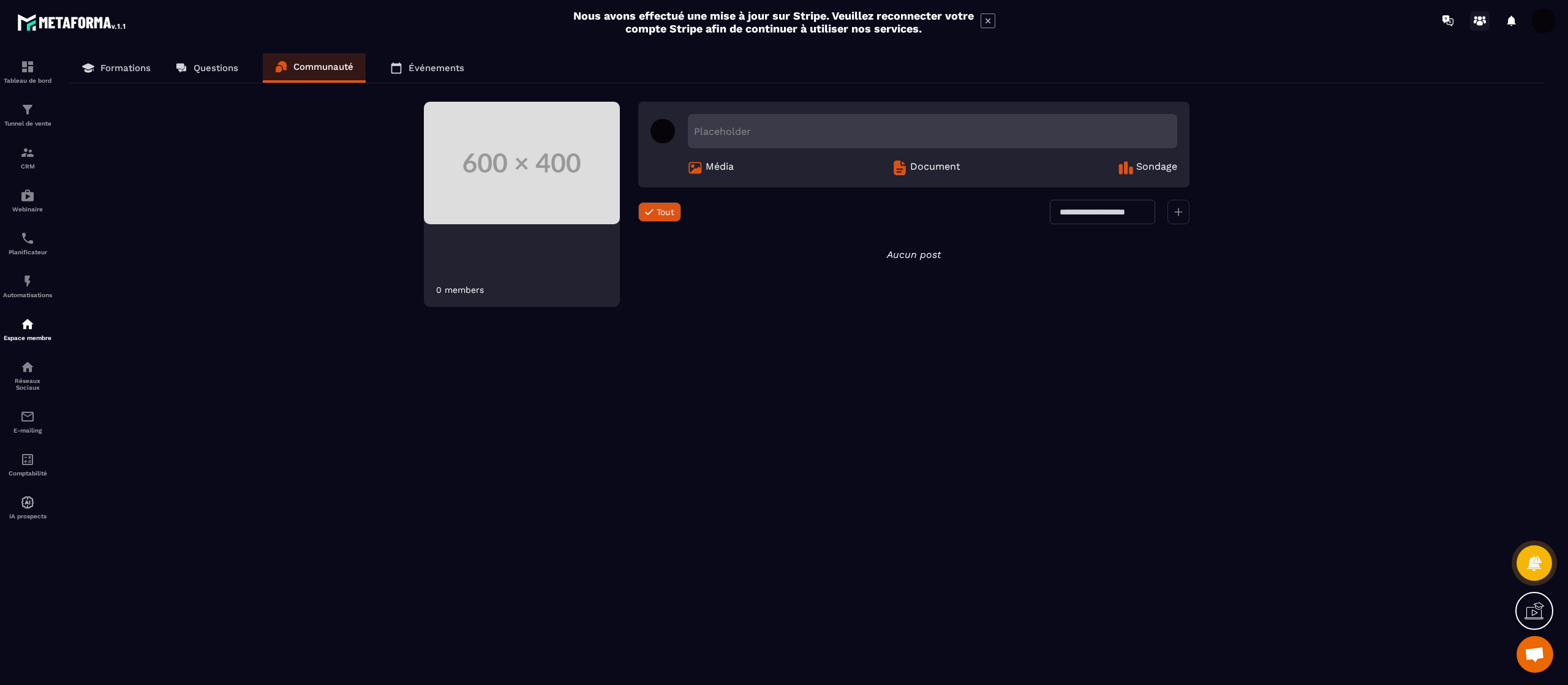
click at [783, 16] on icon at bounding box center [1479, 21] width 20 height 20
click at [26, 64] on img at bounding box center [28, 67] width 15 height 15
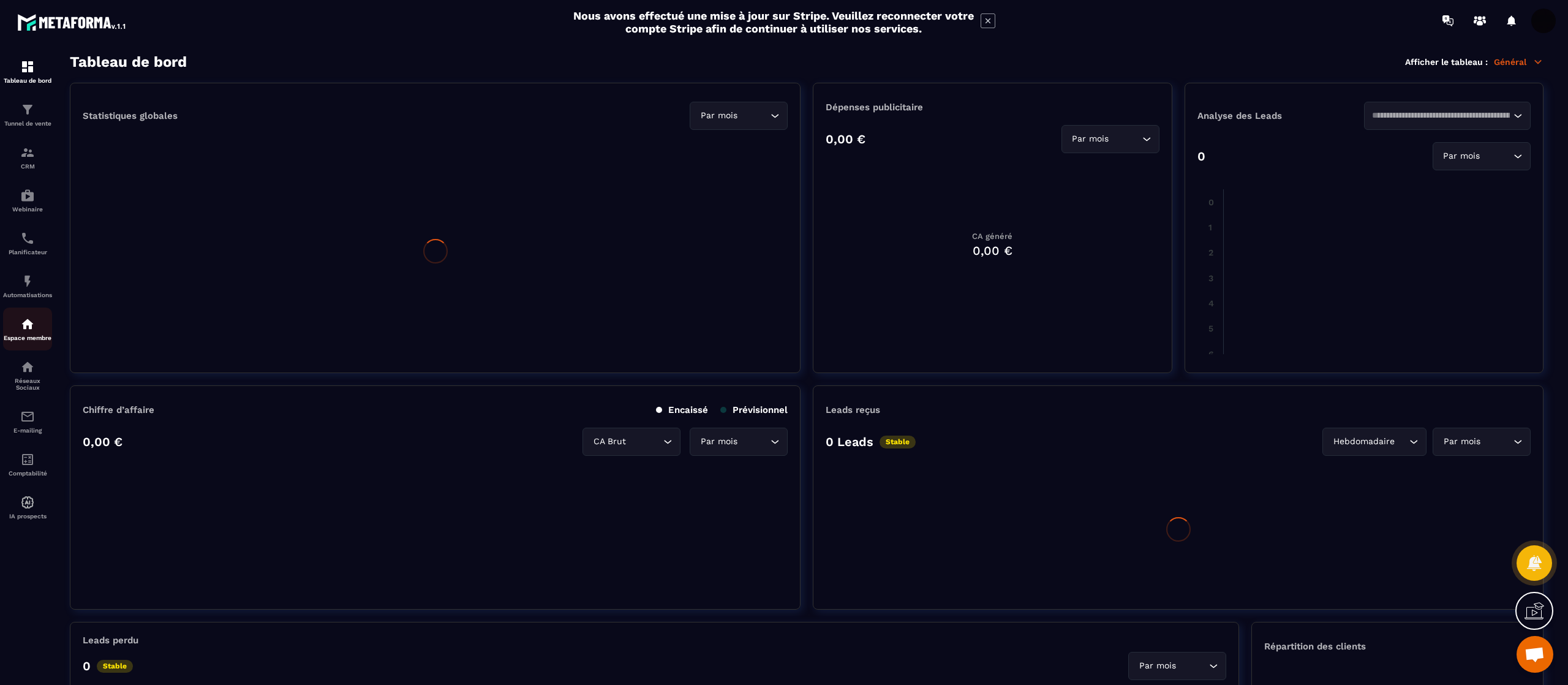
click at [23, 330] on img at bounding box center [28, 324] width 15 height 15
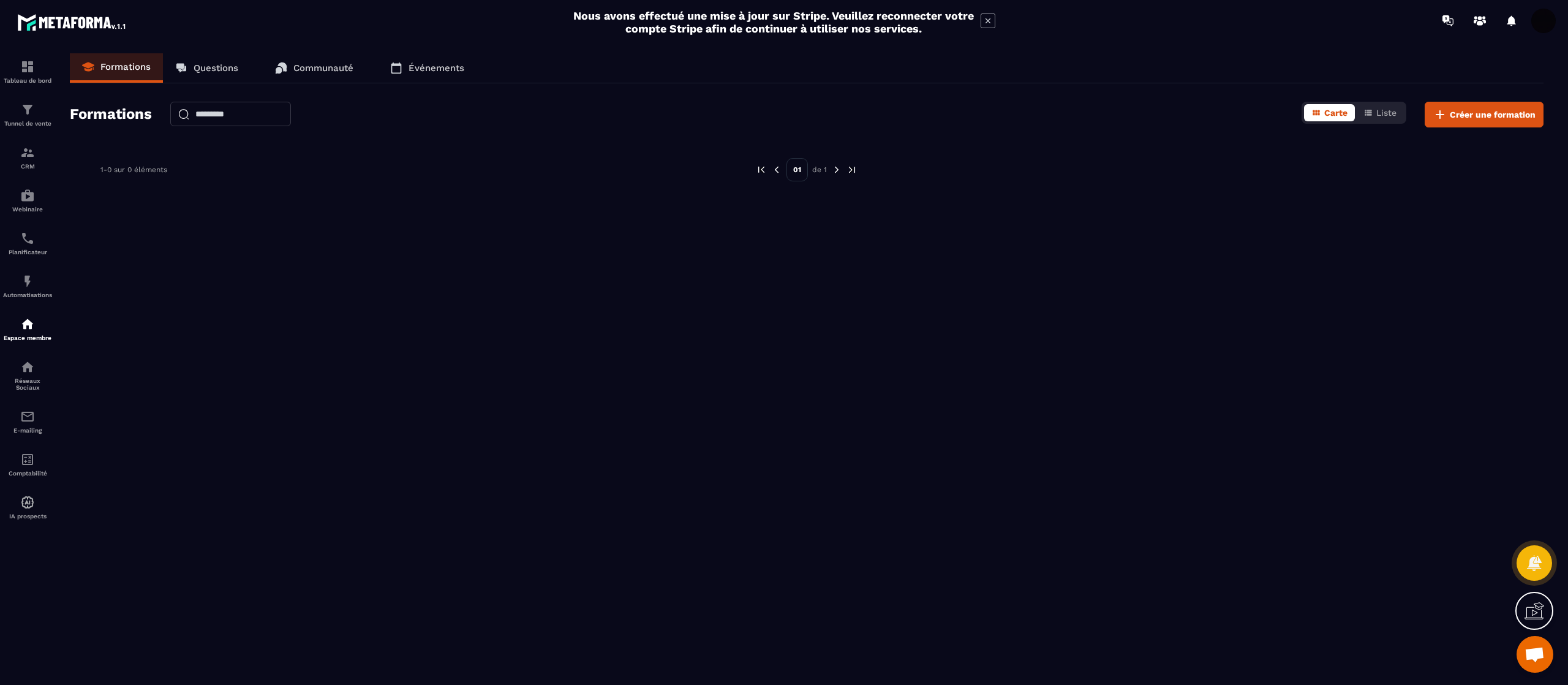
click at [783, 342] on span "Ouvrir le chat" at bounding box center [1534, 655] width 20 height 17
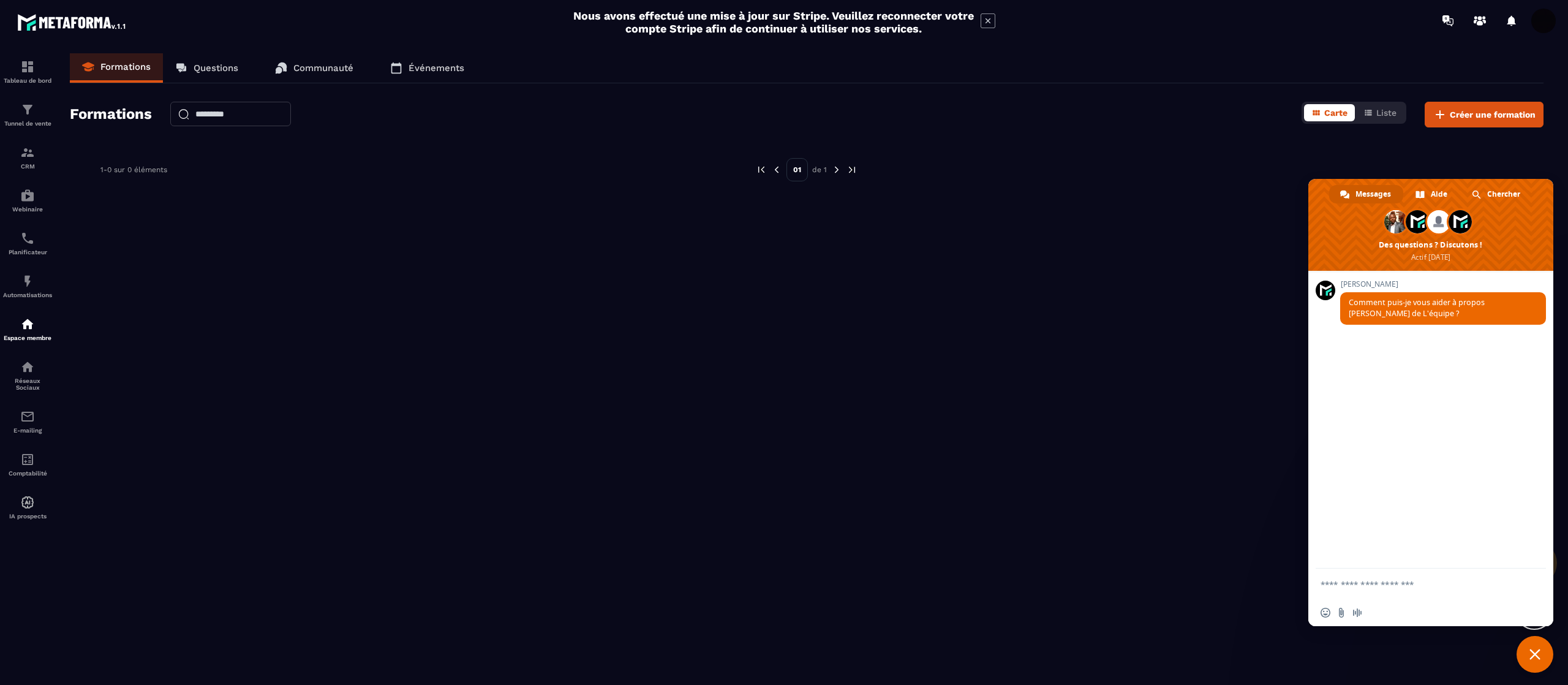
click at [783, 342] on div "Formations Questions Communauté Événements Formations Carte Liste Créer une for…" at bounding box center [807, 367] width 1498 height 627
click at [783, 342] on span "Fermer le chat" at bounding box center [1535, 655] width 11 height 11
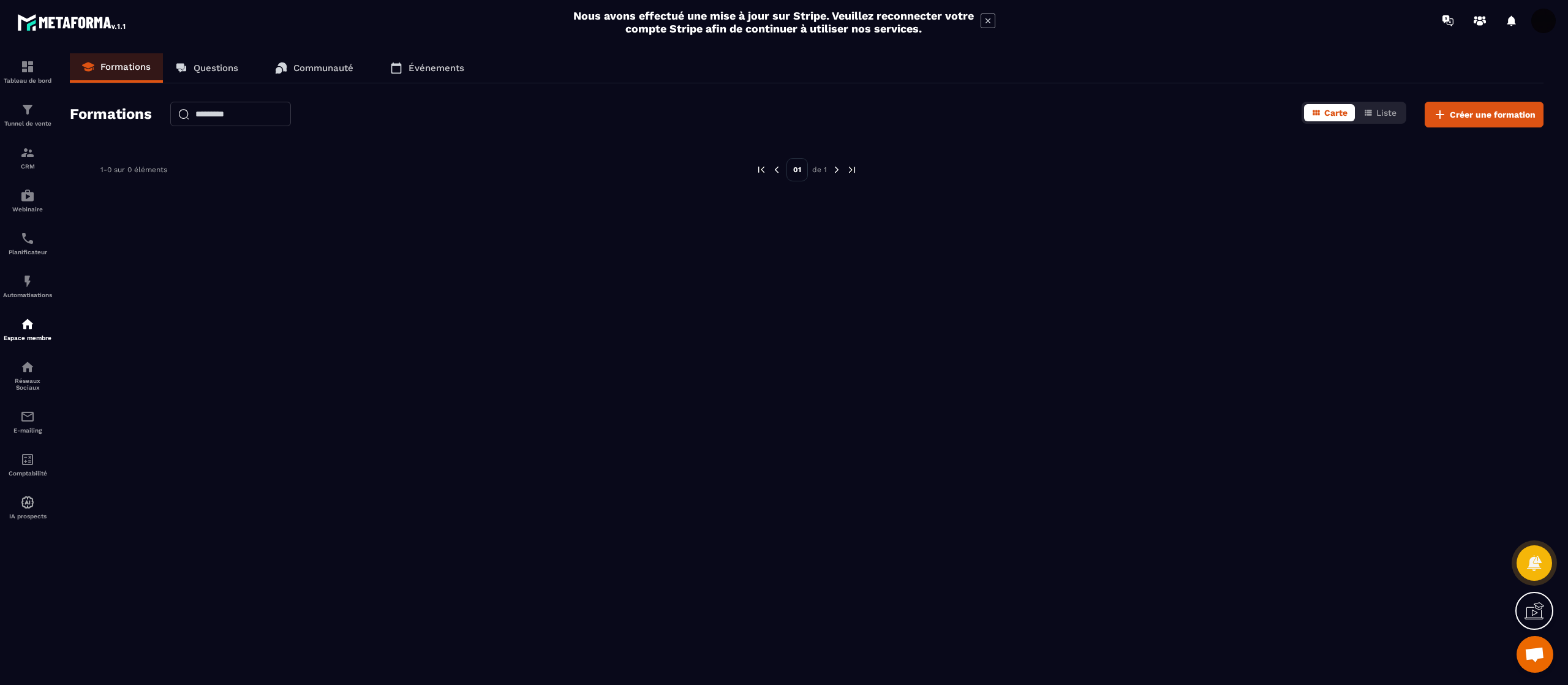
click at [783, 342] on icon at bounding box center [1534, 611] width 20 height 20
click at [24, 67] on img at bounding box center [28, 67] width 15 height 15
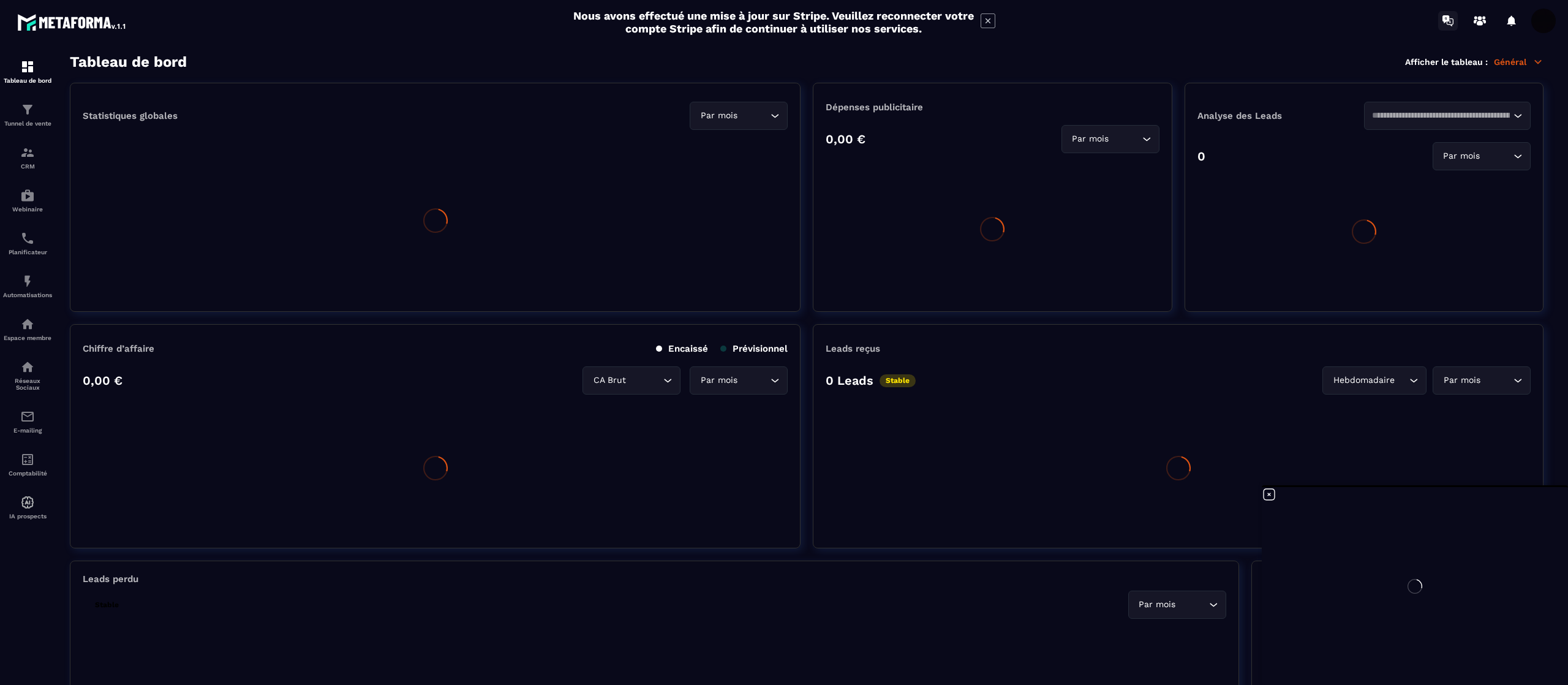
click at [783, 19] on span at bounding box center [1544, 21] width 24 height 24
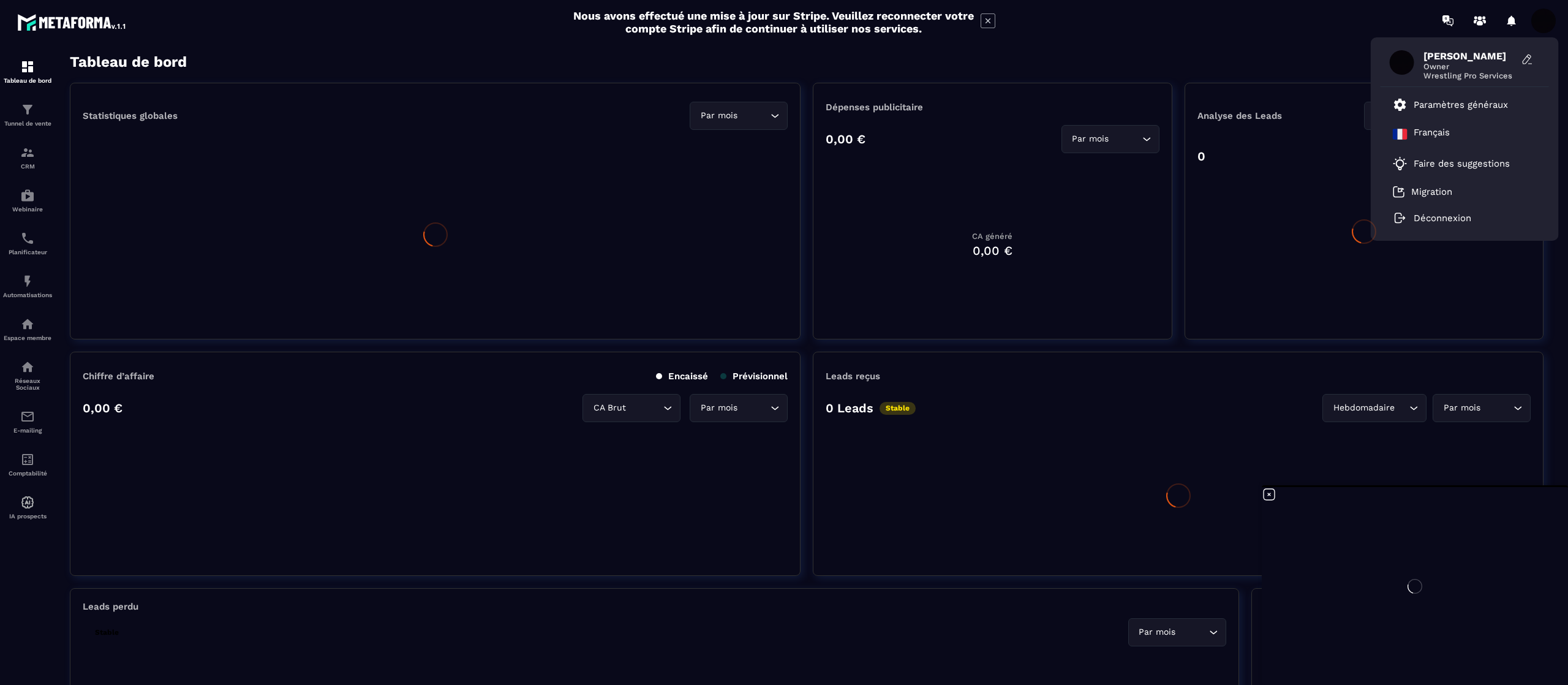
click at [783, 62] on span "Owner" at bounding box center [1469, 66] width 92 height 9
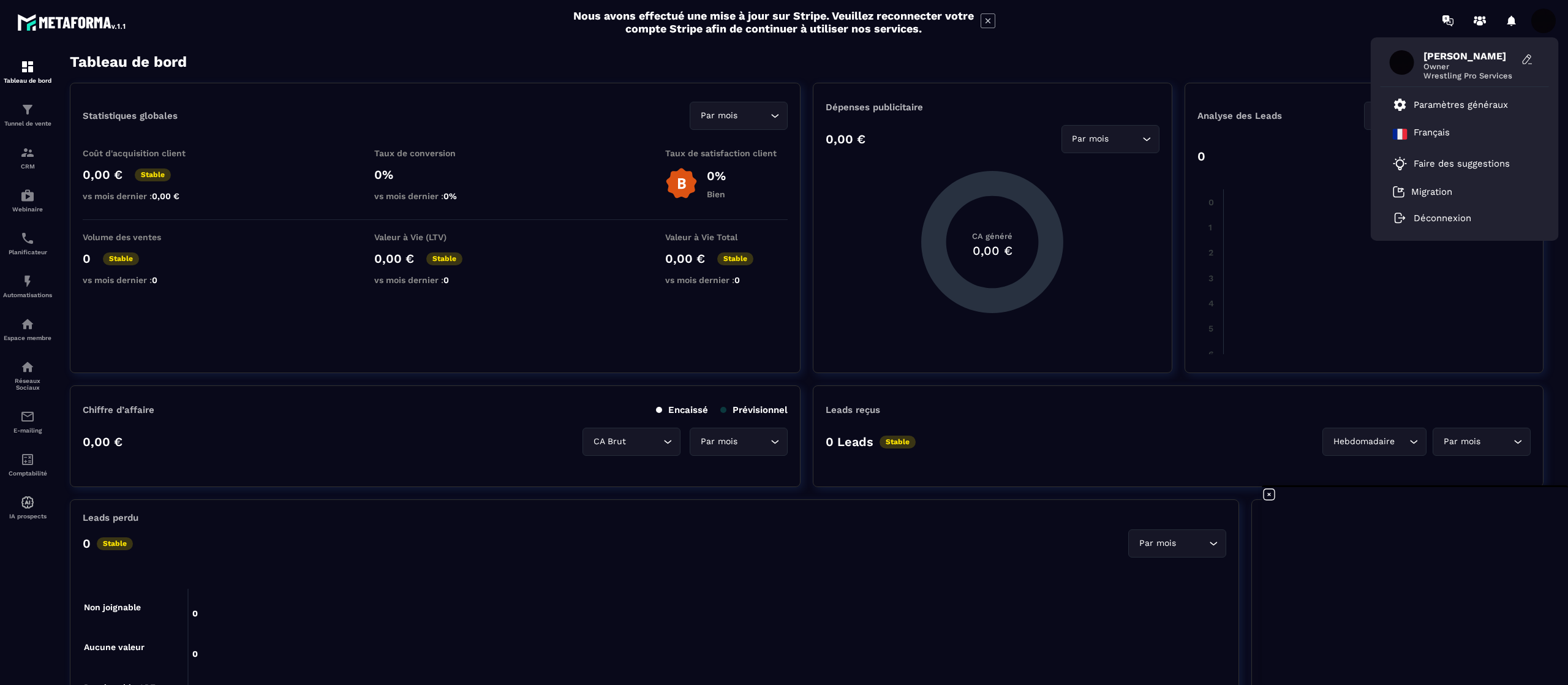
click at [783, 62] on span "Owner" at bounding box center [1469, 66] width 92 height 9
click at [783, 51] on span "Ramzi JENDOUBI" at bounding box center [1469, 56] width 92 height 11
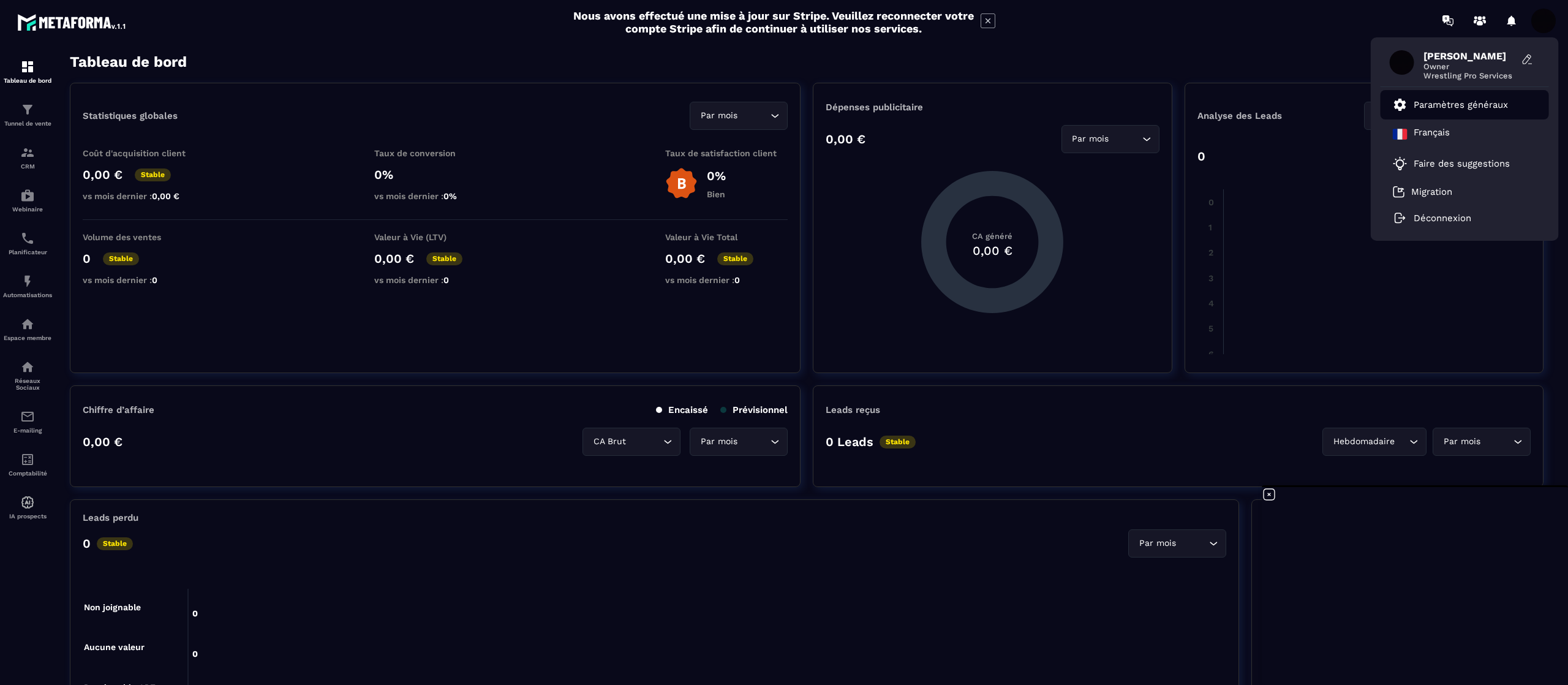
click at [783, 105] on p "Paramètres généraux" at bounding box center [1461, 105] width 94 height 11
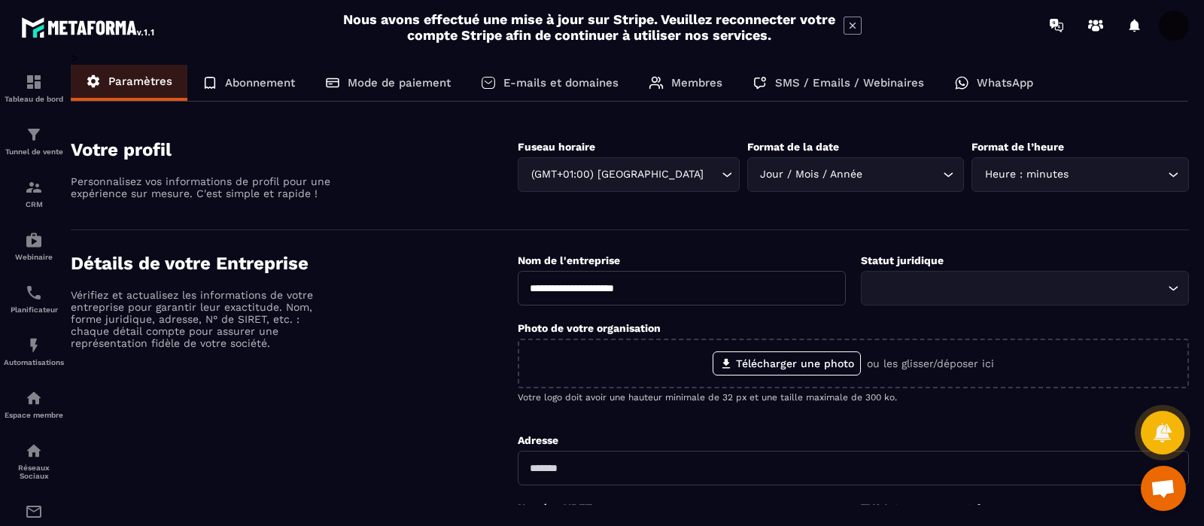
drag, startPoint x: 1889, startPoint y: 2, endPoint x: 457, endPoint y: 281, distance: 1458.4
click at [457, 281] on div "Détails de votre Entreprise Vérifiez et actualisez les informations de votre en…" at bounding box center [294, 504] width 447 height 503
click at [705, 72] on div "Membres" at bounding box center [685, 83] width 104 height 36
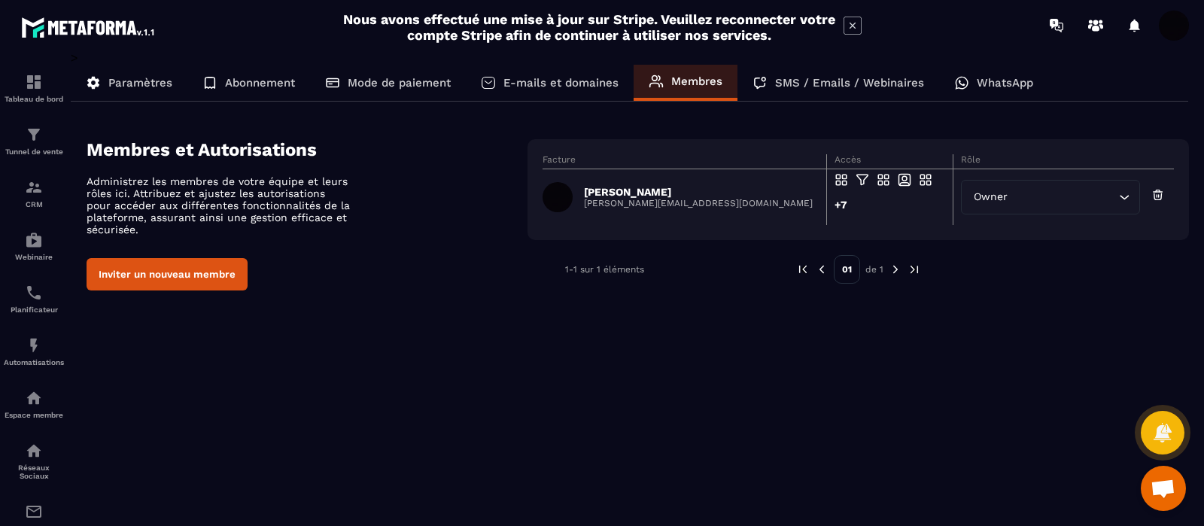
click at [205, 285] on button "Inviter un nouveau membre" at bounding box center [167, 274] width 161 height 32
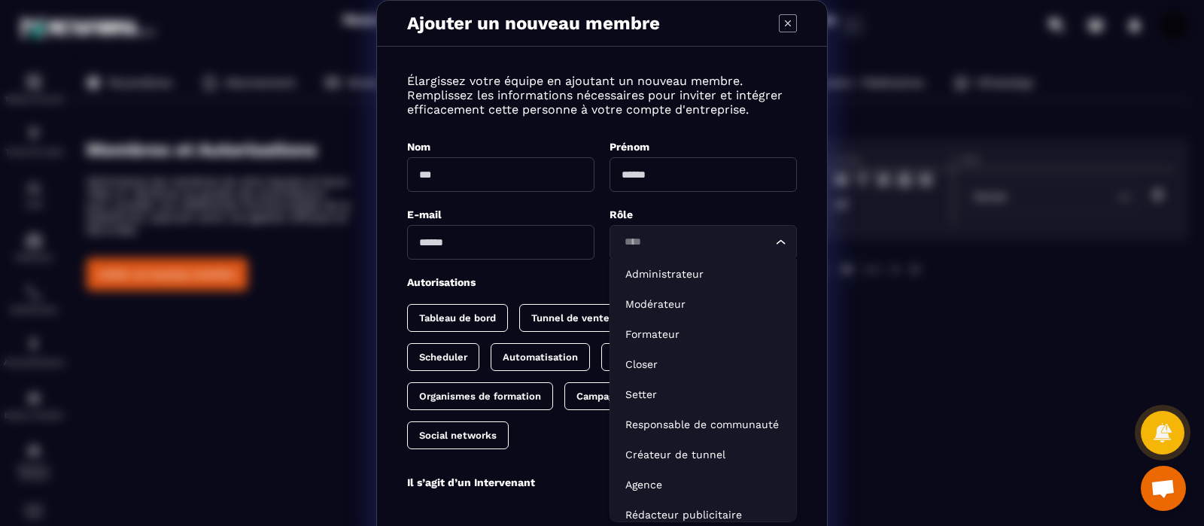
click at [722, 251] on div "Loading..." at bounding box center [702, 242] width 187 height 35
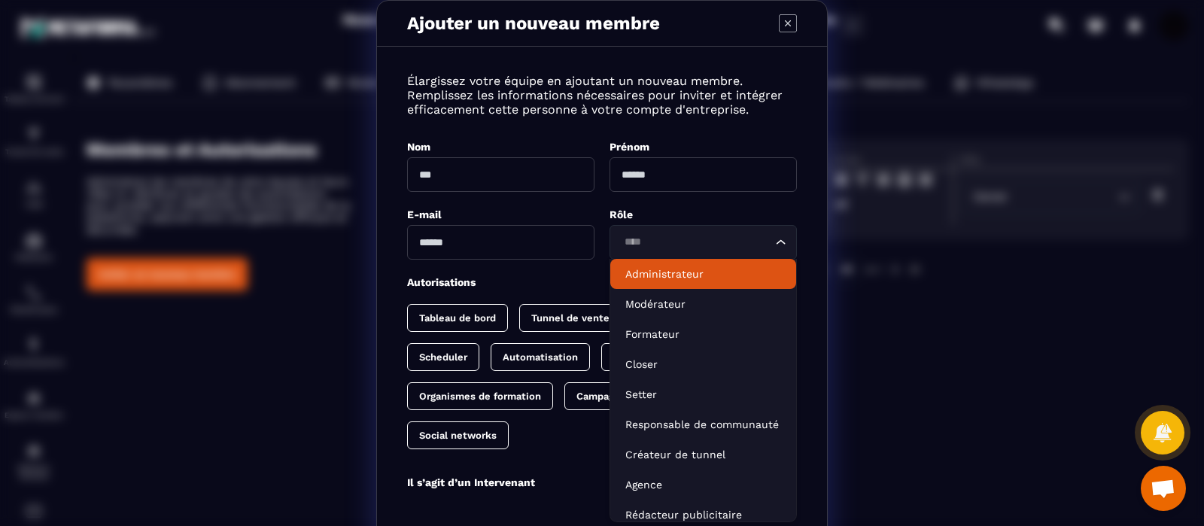
click at [730, 275] on p "Administrateur" at bounding box center [703, 273] width 156 height 15
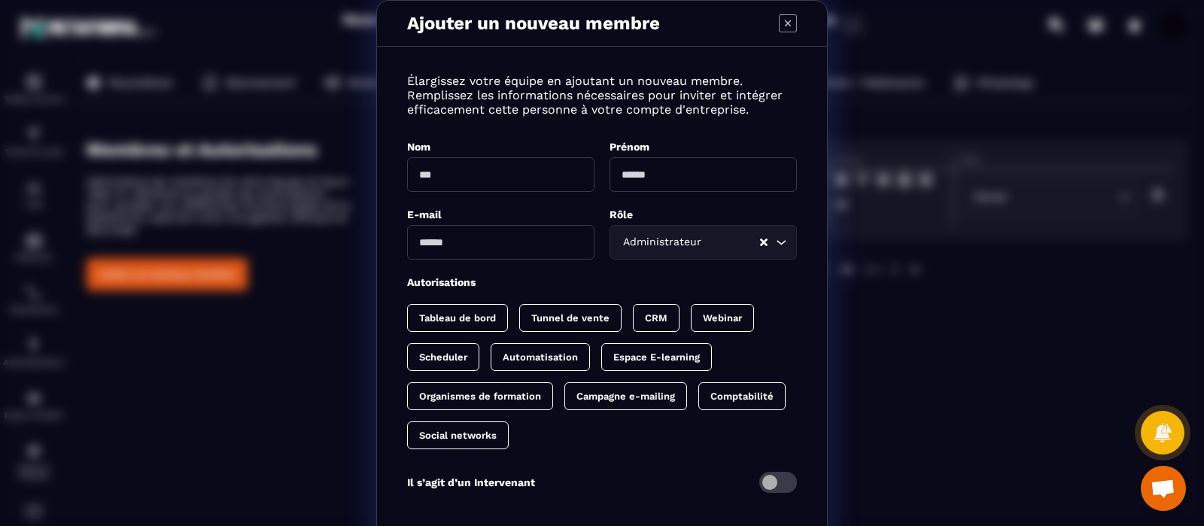
click at [526, 173] on input "Modal window" at bounding box center [500, 174] width 187 height 35
type input "***"
type input "*********"
click at [530, 239] on input "**********" at bounding box center [500, 242] width 187 height 35
type input "**********"
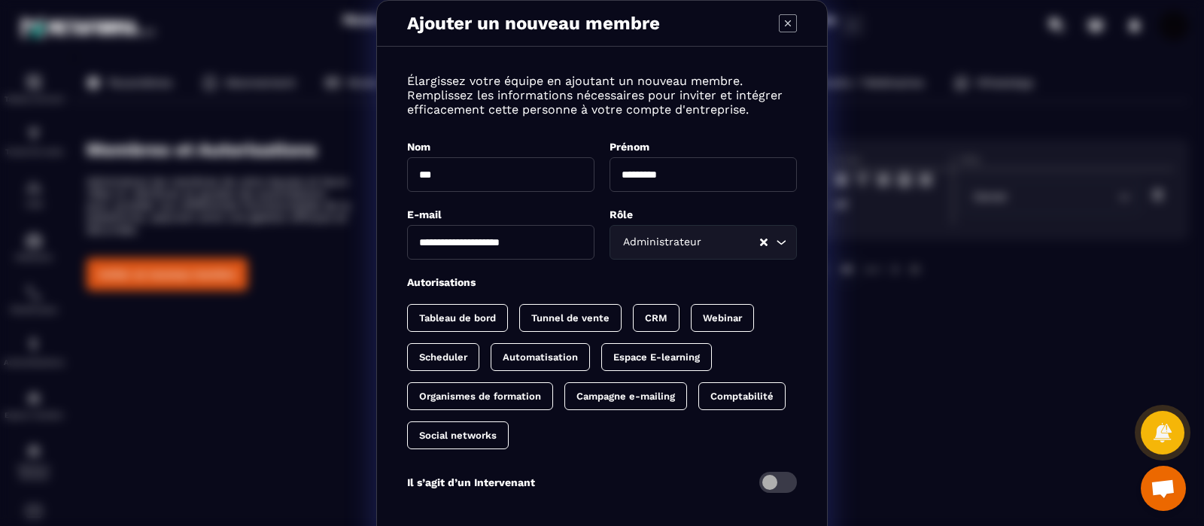
click at [519, 324] on div "Tableau de bord" at bounding box center [570, 318] width 102 height 28
click at [648, 322] on div "Tunnel de vente" at bounding box center [671, 318] width 47 height 28
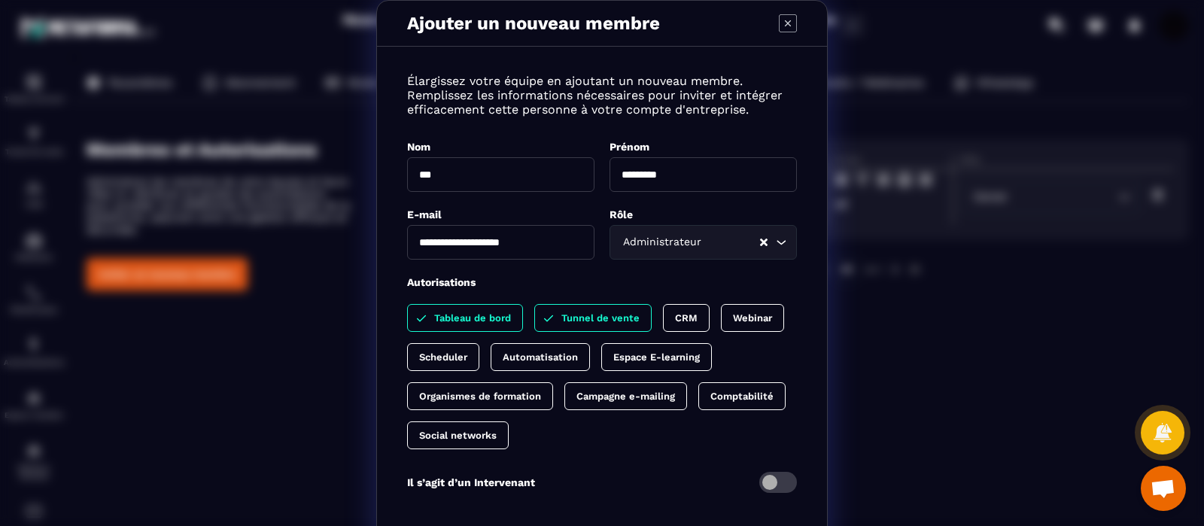
click at [721, 320] on div "CRM" at bounding box center [752, 318] width 63 height 28
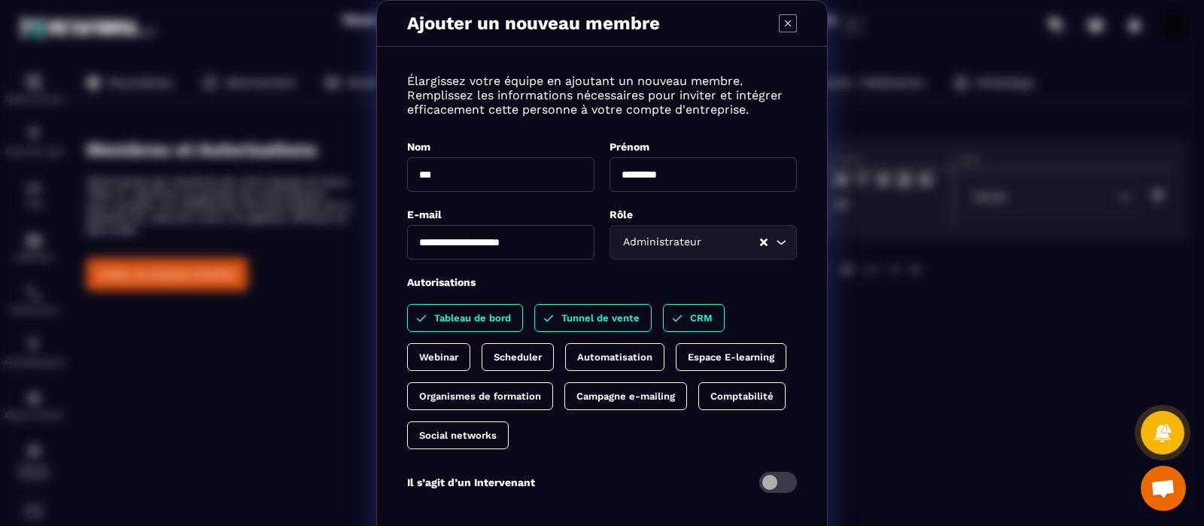
click at [458, 351] on p "Webinar" at bounding box center [438, 356] width 39 height 11
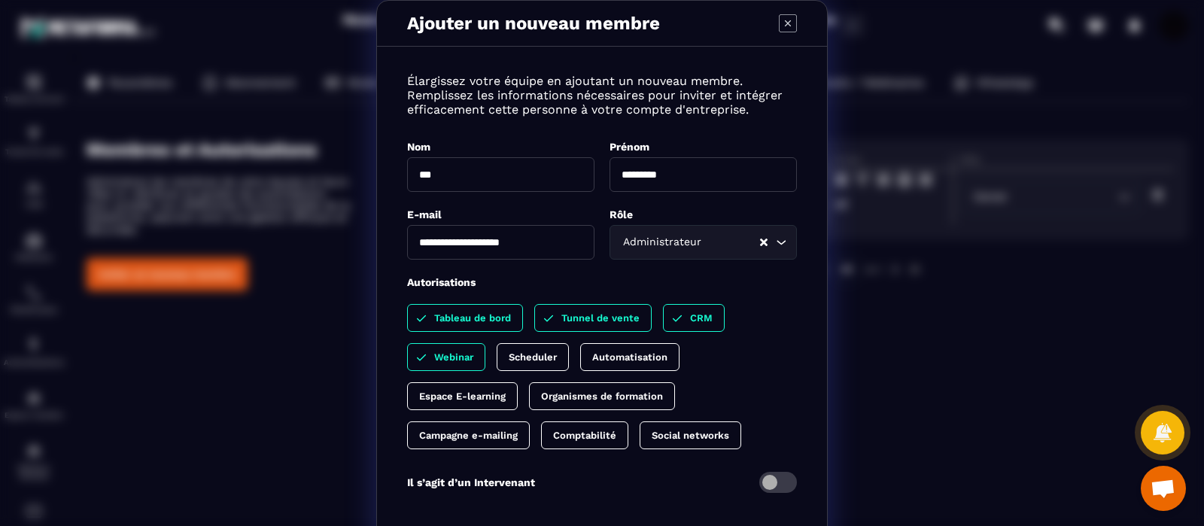
click at [529, 353] on p "Scheduler" at bounding box center [533, 356] width 48 height 11
click at [635, 354] on p "Automatisation" at bounding box center [644, 356] width 75 height 11
click at [486, 392] on p "Espace E-learning" at bounding box center [462, 395] width 87 height 11
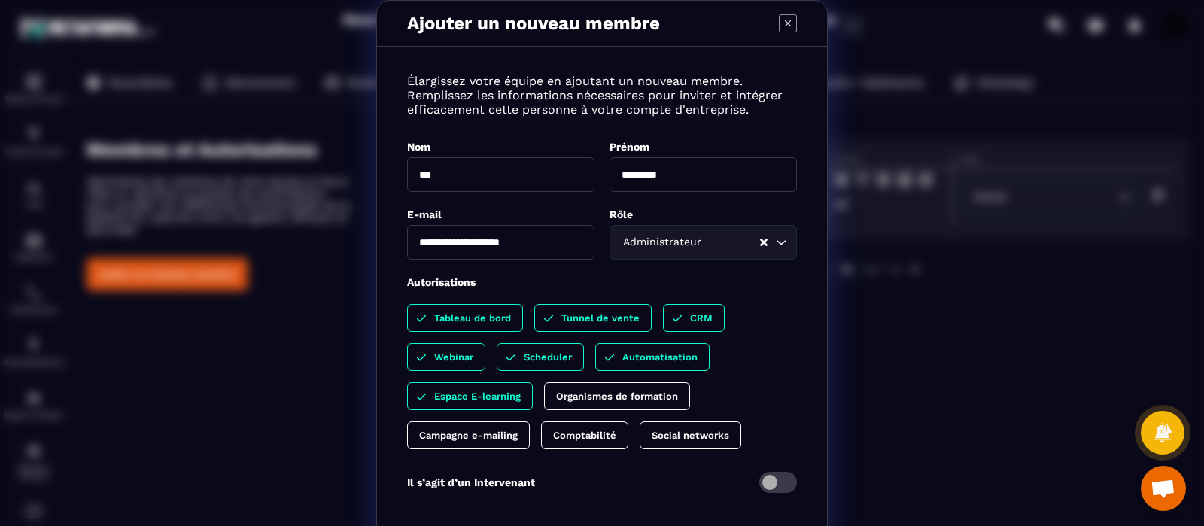
click at [575, 391] on p "Organismes de formation" at bounding box center [617, 395] width 122 height 11
click at [471, 420] on p "Campagne e-mailing" at bounding box center [468, 435] width 99 height 11
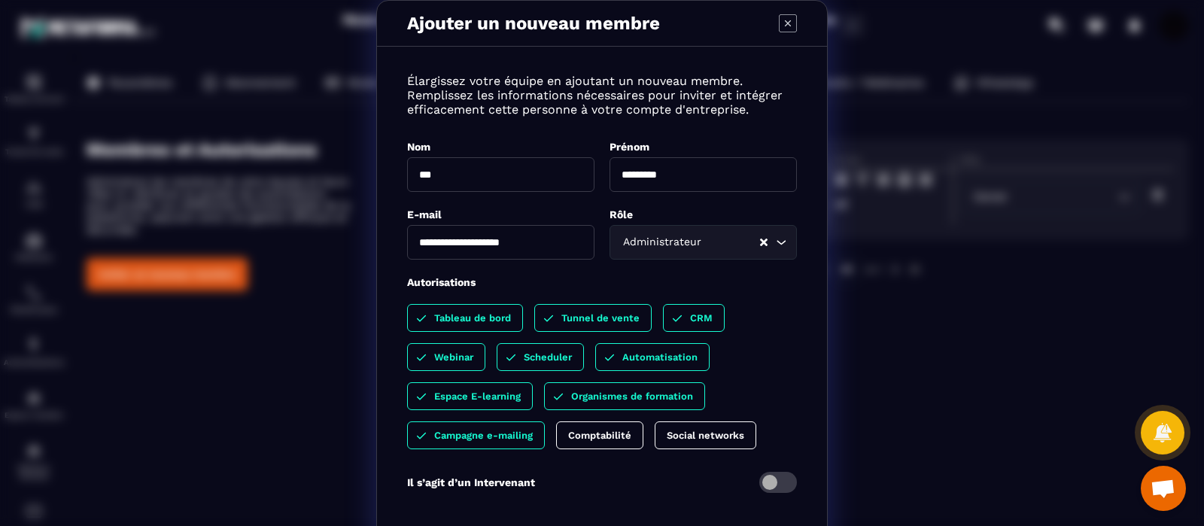
click at [654, 420] on div "Comptabilité" at bounding box center [705, 435] width 102 height 28
click at [621, 420] on p "Comptabilité" at bounding box center [614, 435] width 63 height 11
click at [694, 420] on p "Social networks" at bounding box center [705, 435] width 77 height 11
click at [778, 420] on span "Modal window" at bounding box center [778, 482] width 38 height 21
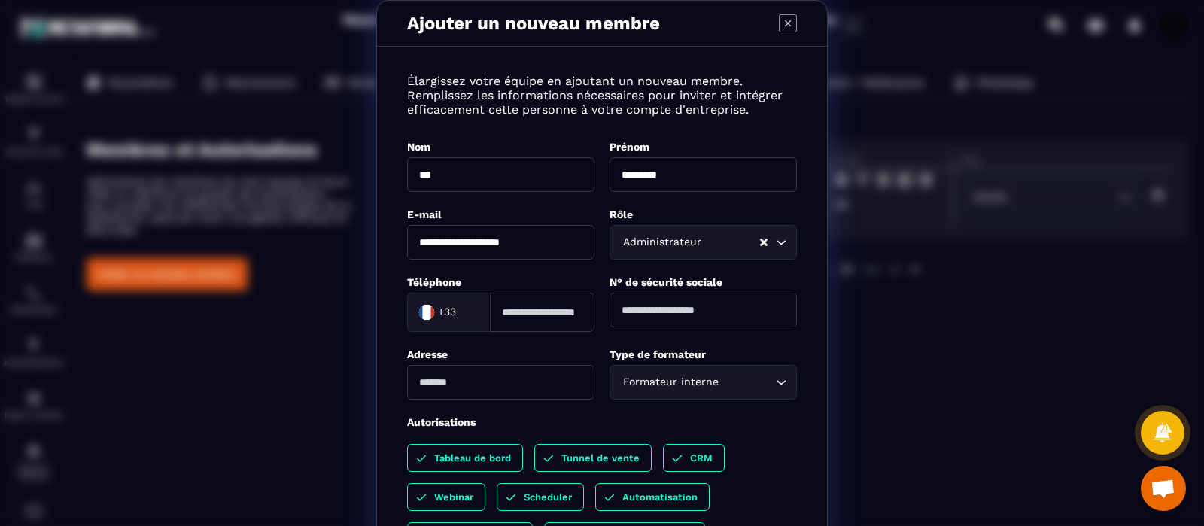
click at [459, 312] on input "Search for option" at bounding box center [466, 312] width 15 height 23
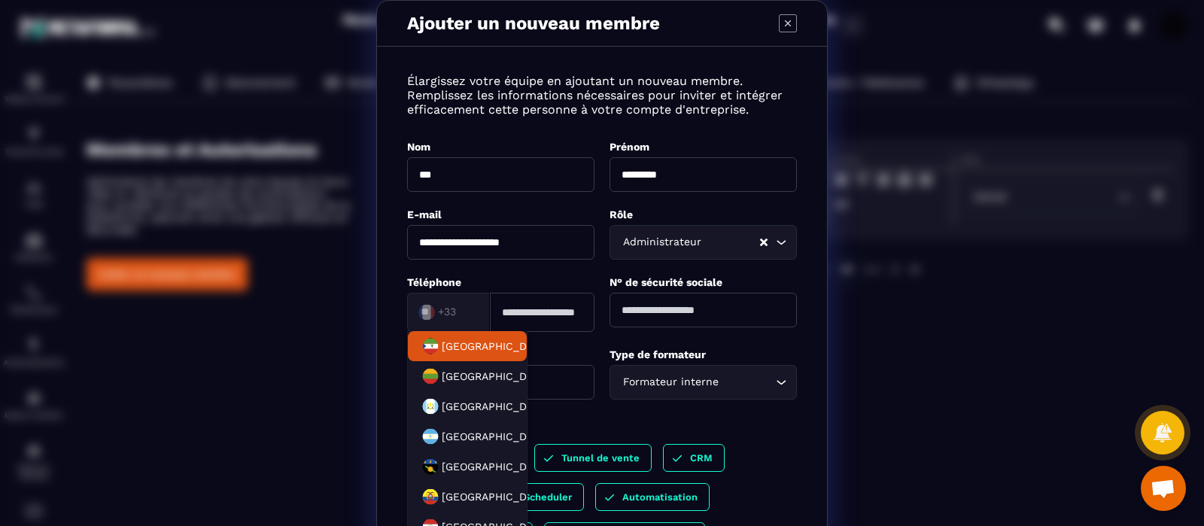
type input "*"
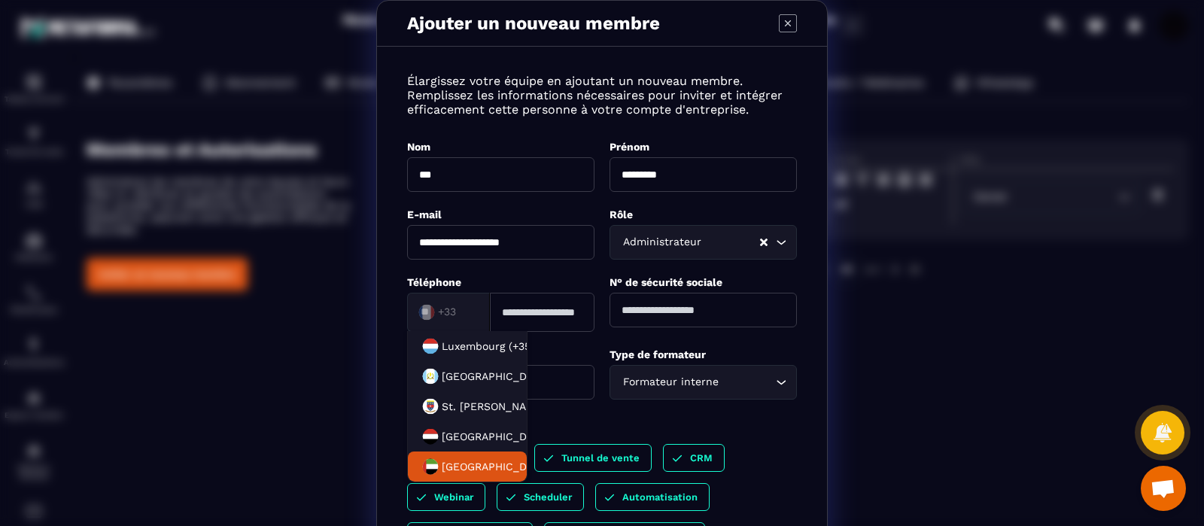
click at [463, 420] on span "United Arab Emirates (+971)" at bounding box center [512, 466] width 140 height 15
type input "**"
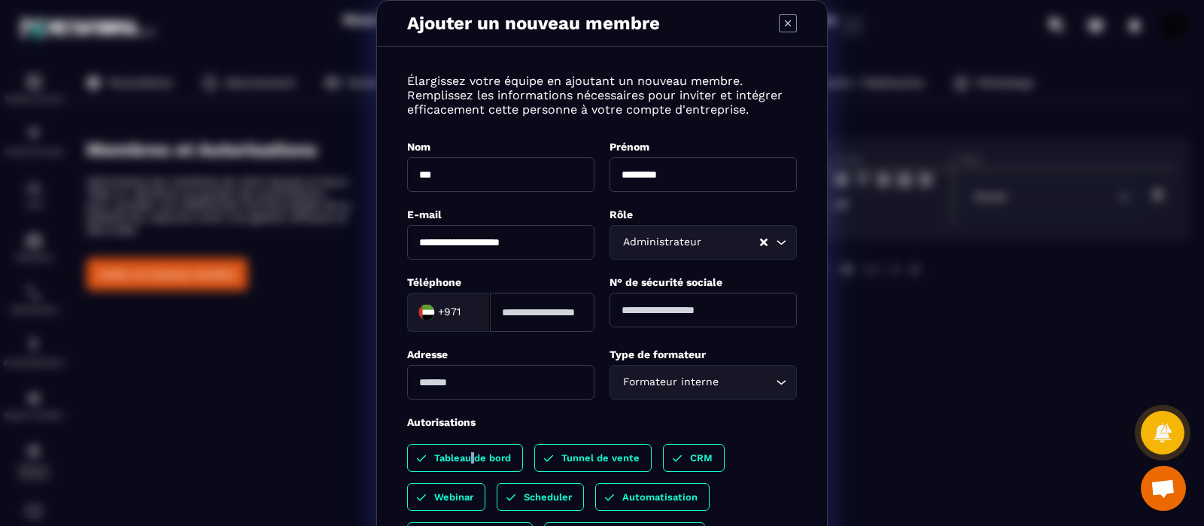
click at [463, 420] on p "Tableau de bord" at bounding box center [472, 457] width 77 height 11
click at [532, 311] on input "Modal window" at bounding box center [542, 312] width 105 height 39
type input "*********"
click at [499, 385] on input "Modal window" at bounding box center [500, 382] width 187 height 35
type input "**********"
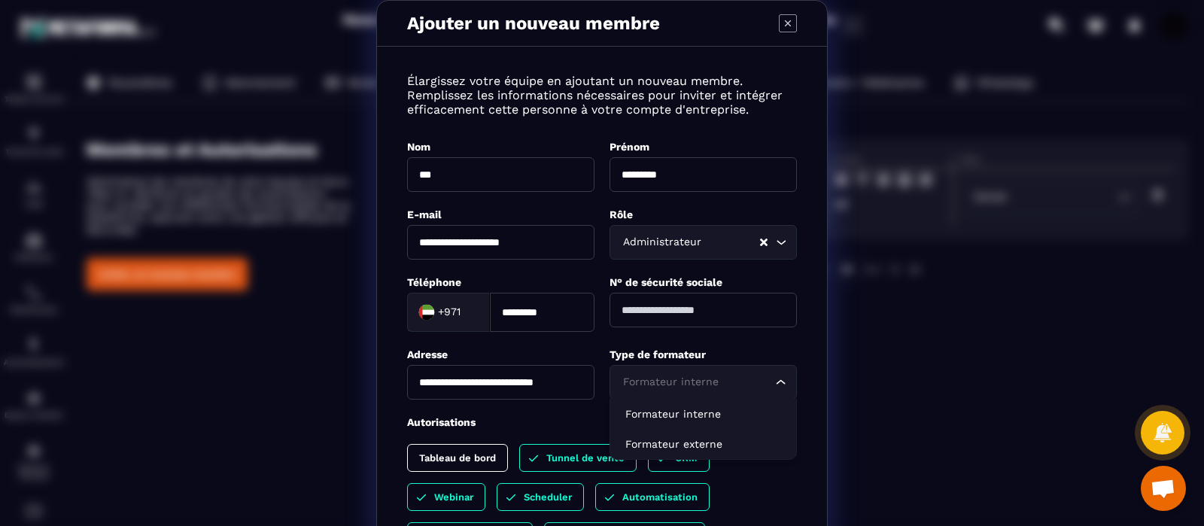
click at [776, 380] on icon "Search for option" at bounding box center [780, 382] width 9 height 5
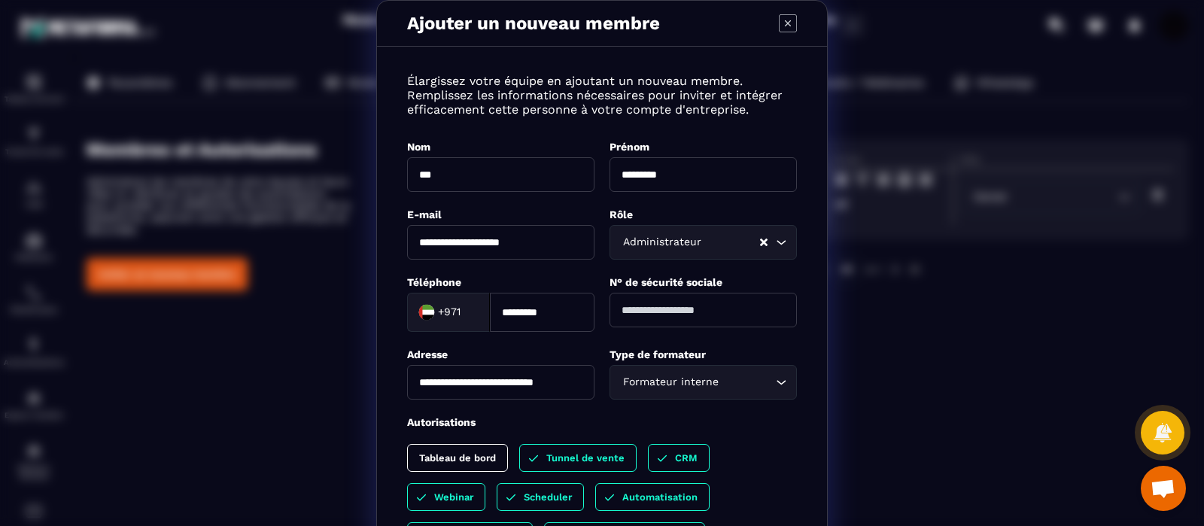
click at [773, 380] on icon "Search for option" at bounding box center [780, 382] width 15 height 15
click at [451, 420] on p "Tableau de bord" at bounding box center [457, 457] width 77 height 11
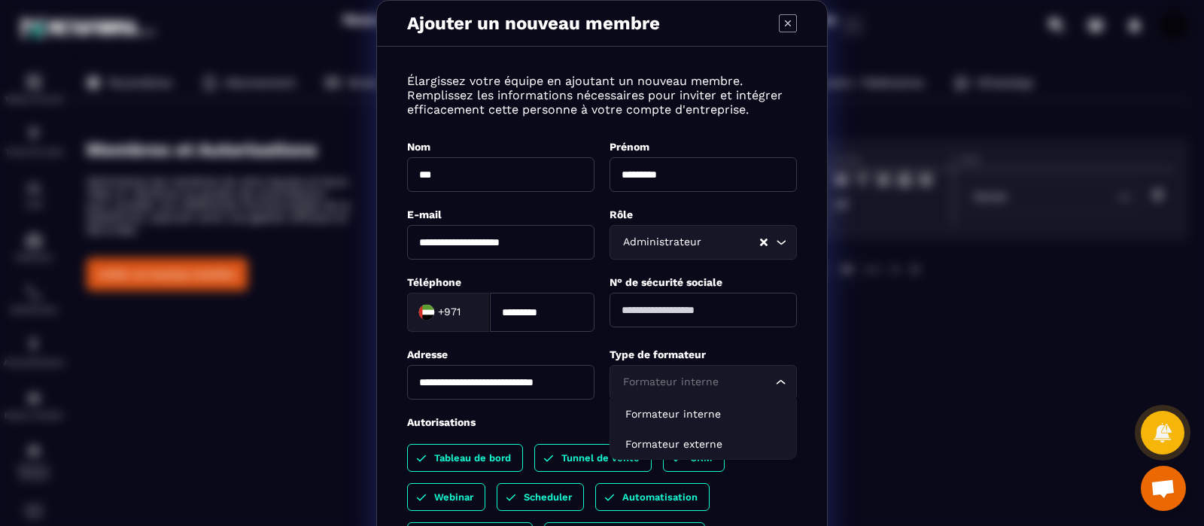
click at [773, 379] on icon "Search for option" at bounding box center [780, 382] width 15 height 15
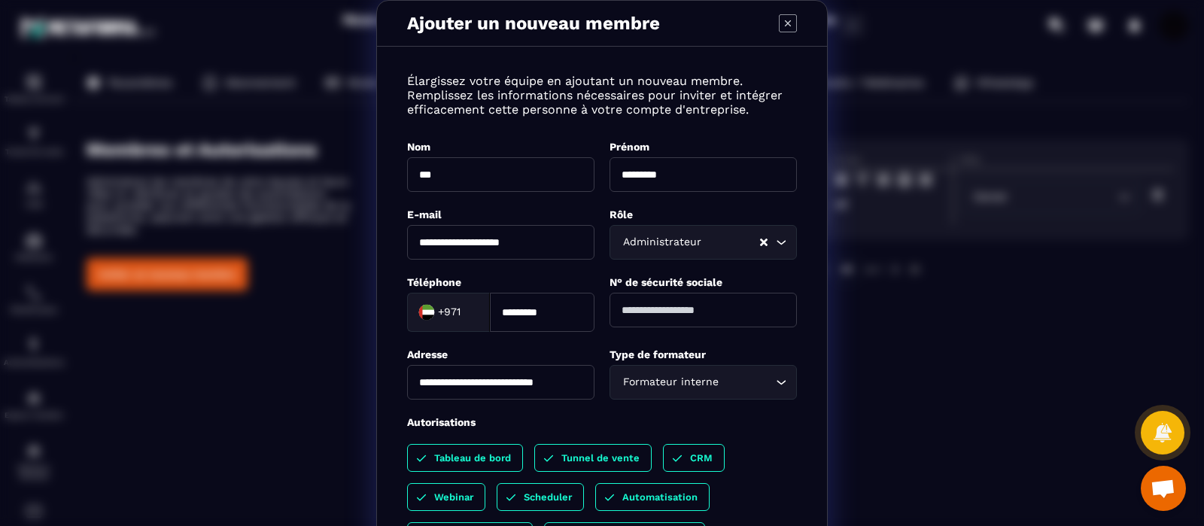
click at [773, 379] on icon "Search for option" at bounding box center [780, 382] width 15 height 15
click at [673, 178] on input "*********" at bounding box center [702, 174] width 187 height 35
drag, startPoint x: 673, startPoint y: 178, endPoint x: 651, endPoint y: 171, distance: 22.8
click at [651, 171] on input "*********" at bounding box center [702, 174] width 187 height 35
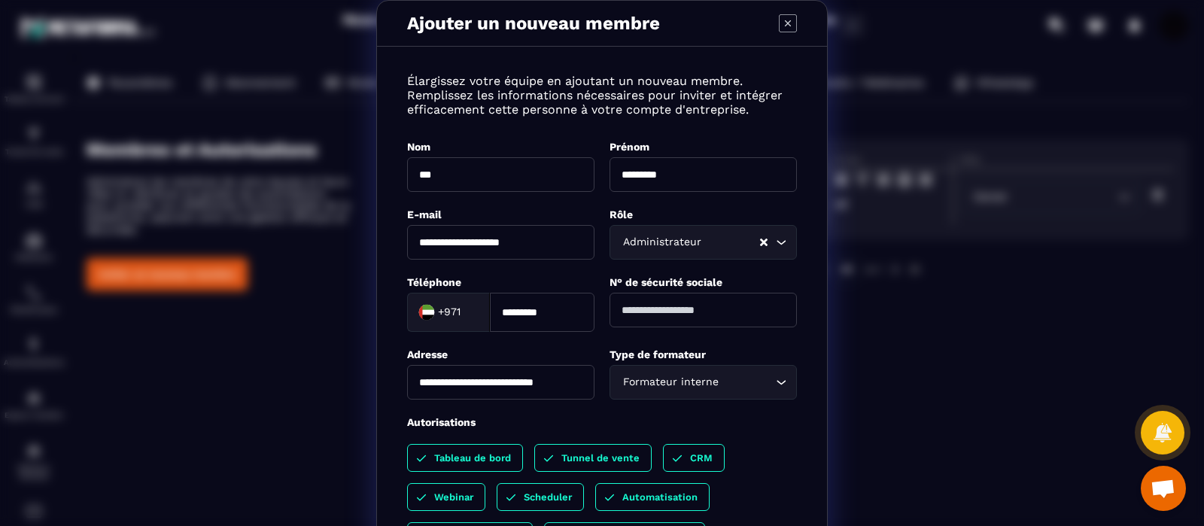
type input "***"
click at [467, 173] on input "***" at bounding box center [500, 174] width 187 height 35
type input "**********"
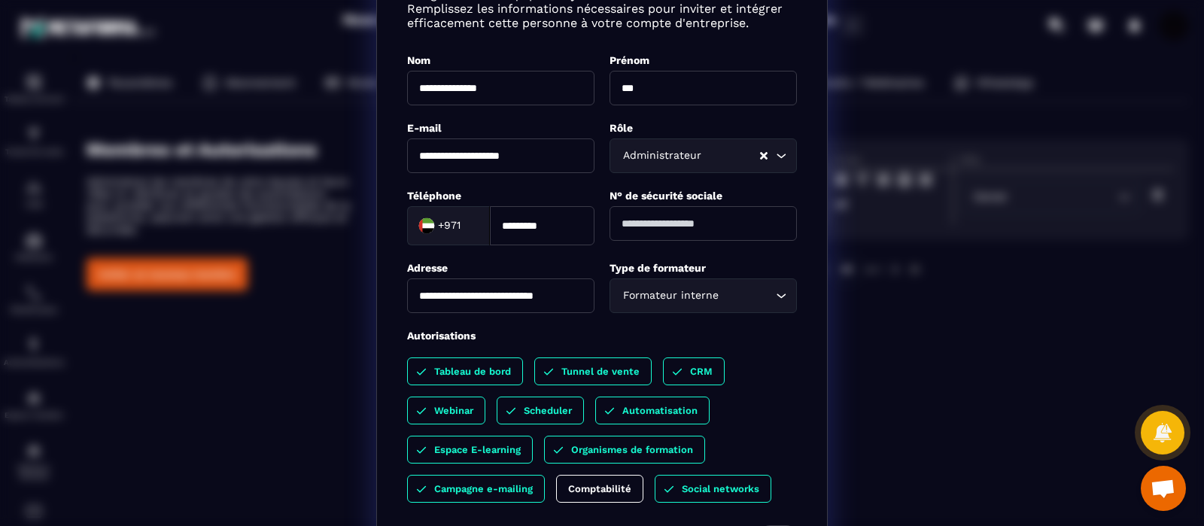
scroll to position [84, 0]
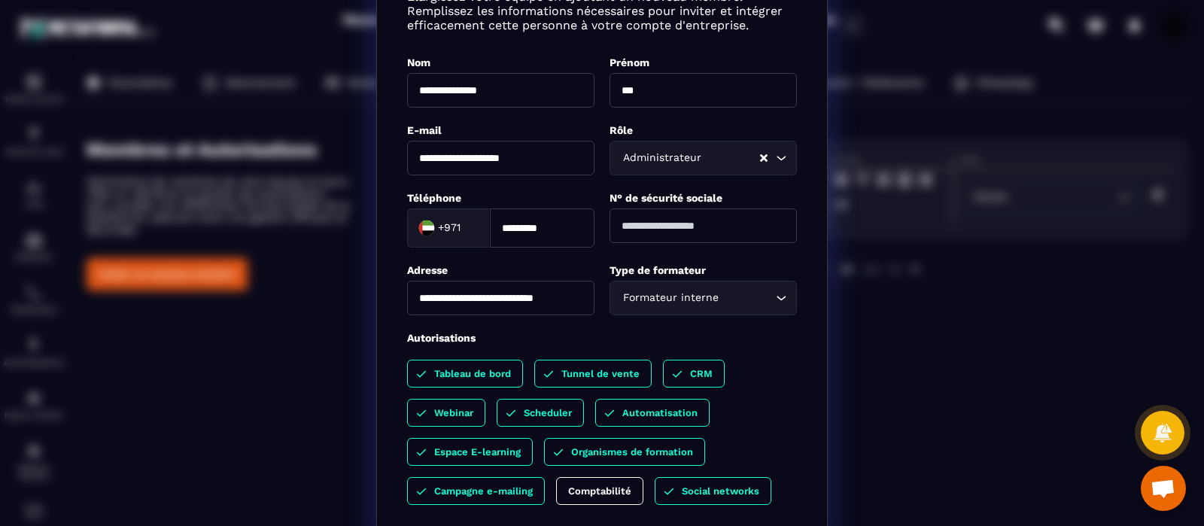
click at [773, 297] on icon "Search for option" at bounding box center [780, 297] width 15 height 15
click at [800, 268] on div "**********" at bounding box center [602, 277] width 450 height 601
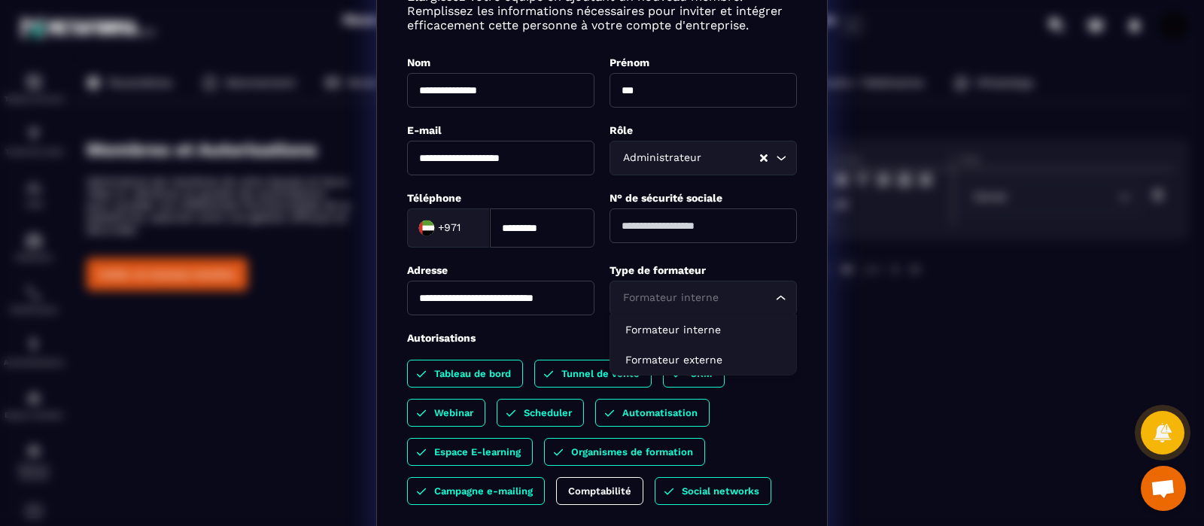
click at [773, 296] on icon "Search for option" at bounding box center [780, 297] width 15 height 15
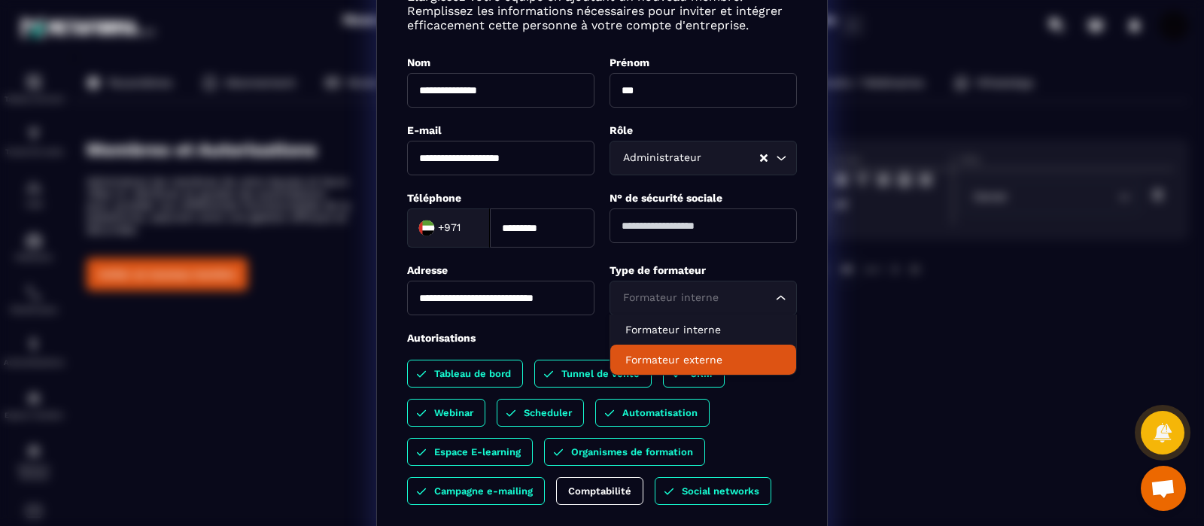
click at [714, 354] on p "Formateur externe" at bounding box center [703, 359] width 156 height 15
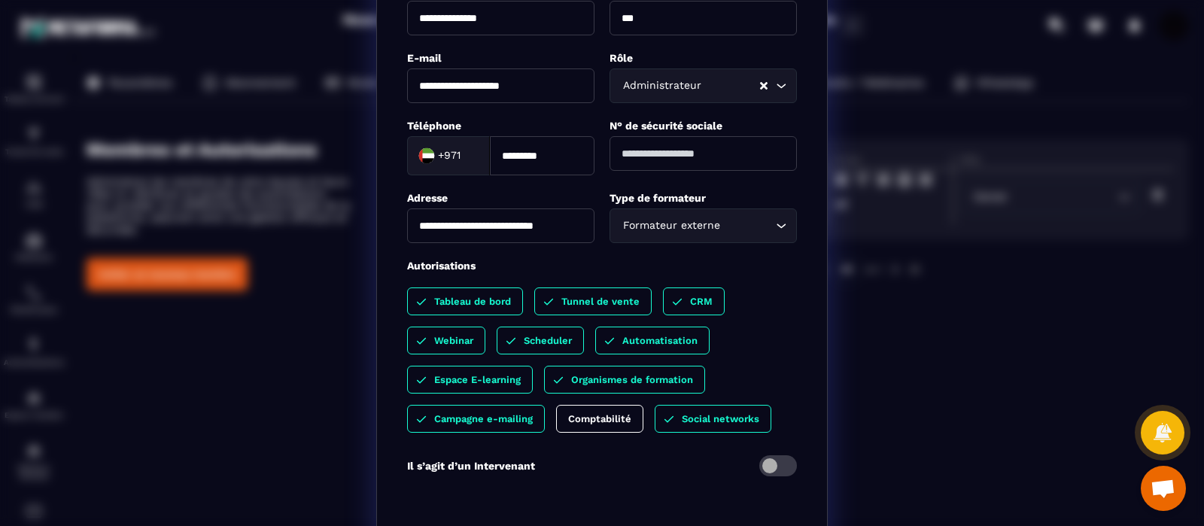
scroll to position [172, 0]
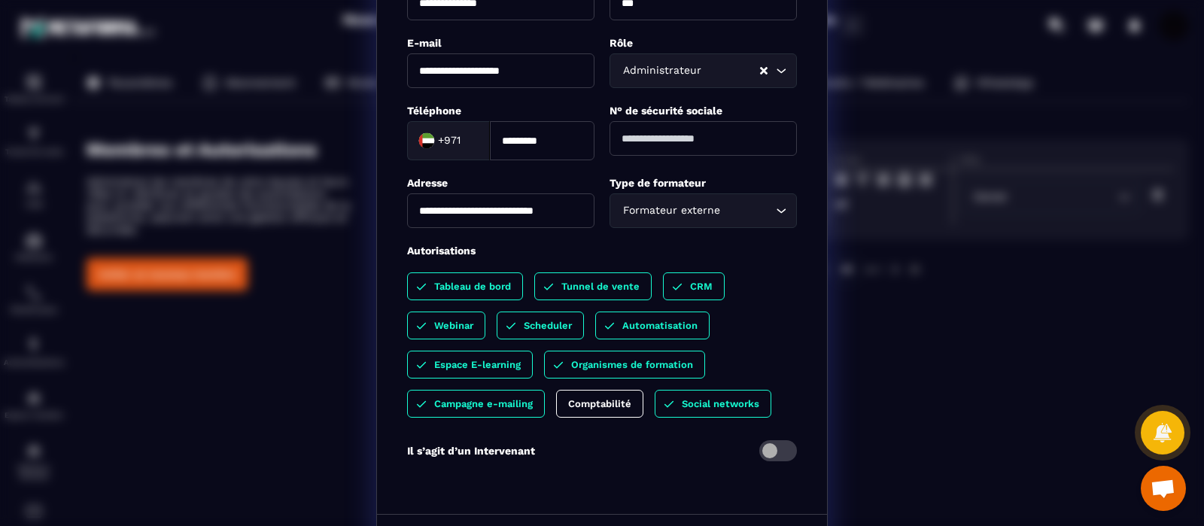
click at [724, 144] on input "Modal window" at bounding box center [702, 138] width 187 height 35
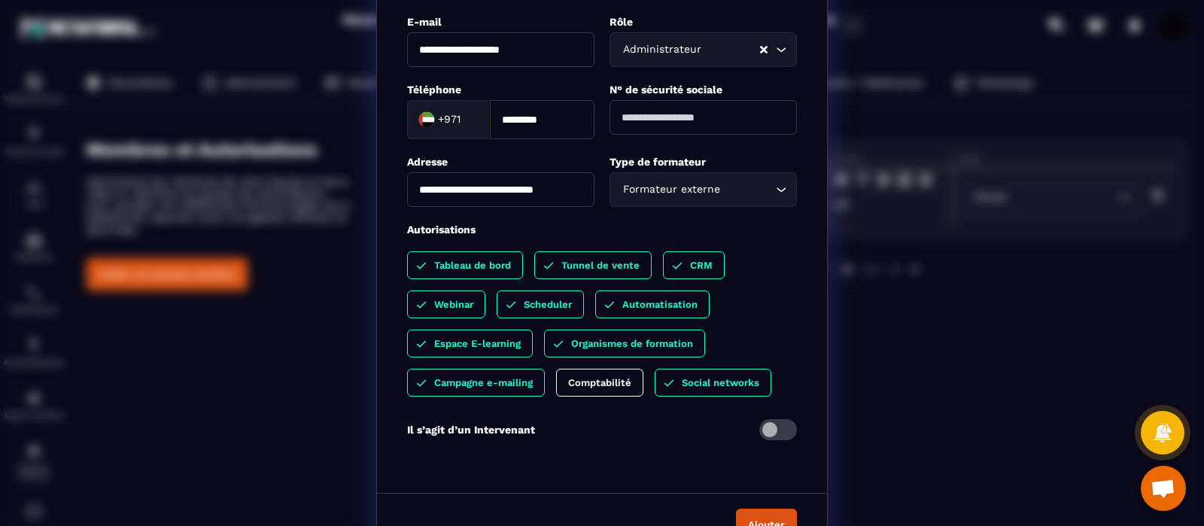
scroll to position [218, 0]
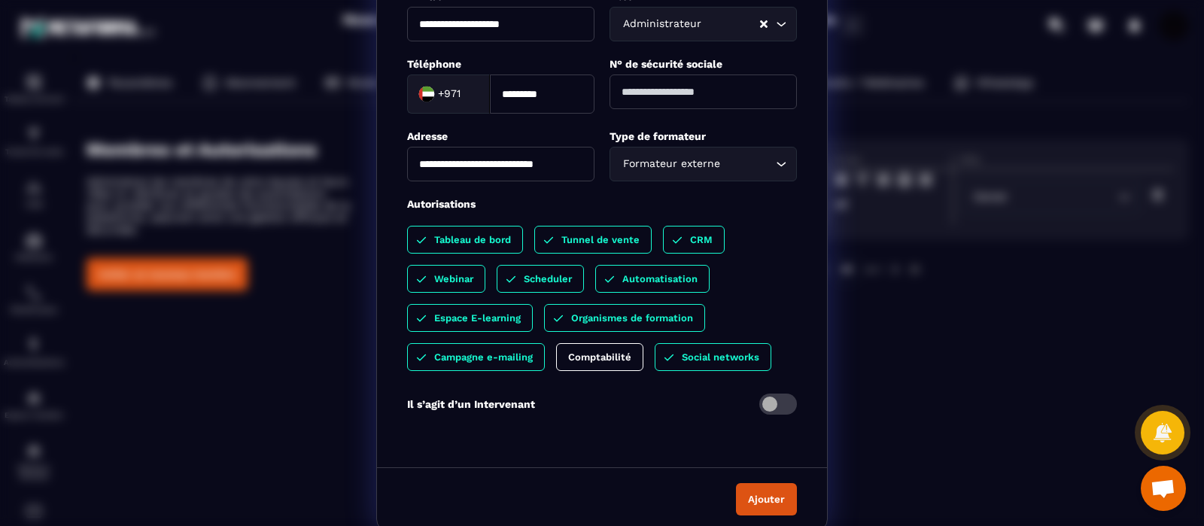
click at [757, 420] on button "Ajouter" at bounding box center [766, 499] width 61 height 32
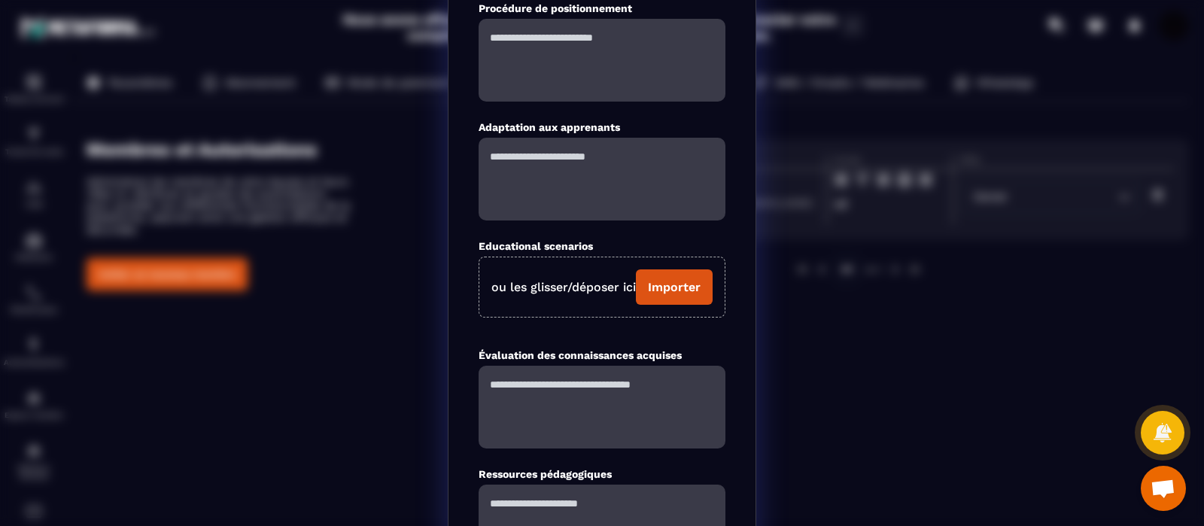
scroll to position [0, 0]
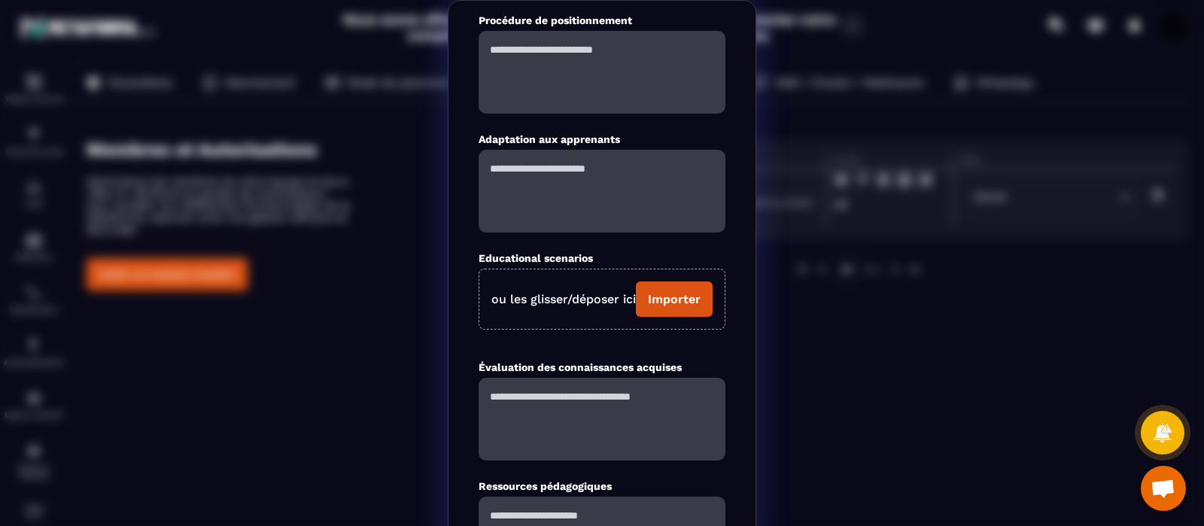
click at [618, 64] on textarea "Modal window" at bounding box center [601, 72] width 247 height 83
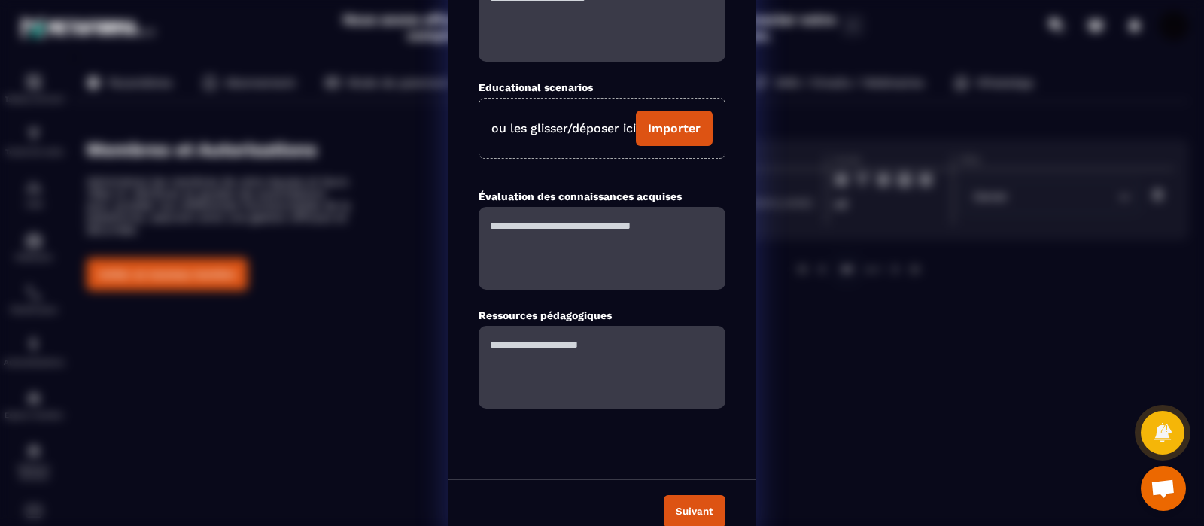
scroll to position [185, 0]
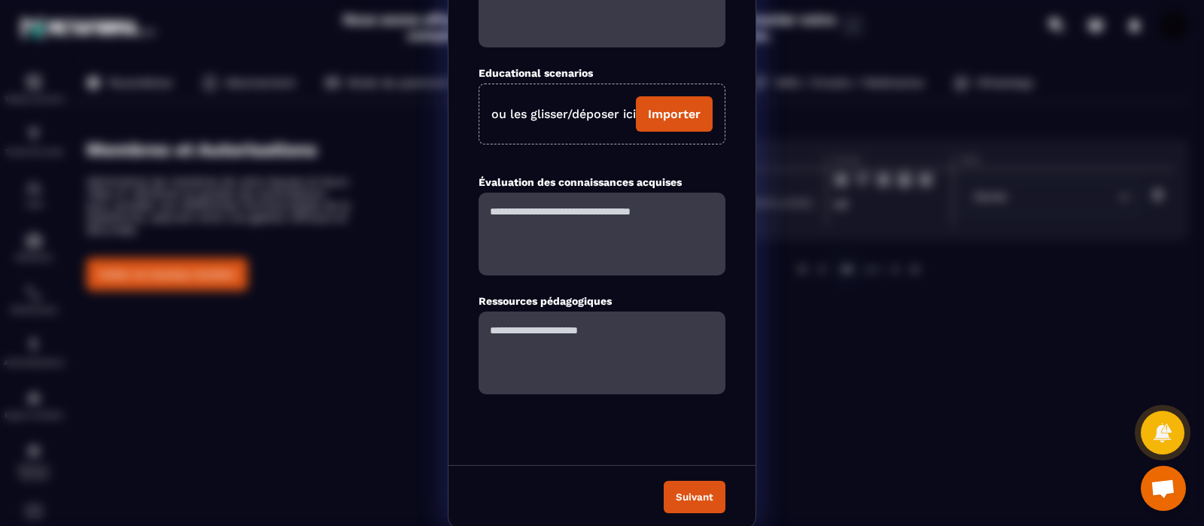
click at [679, 420] on button "Suivant" at bounding box center [695, 497] width 62 height 32
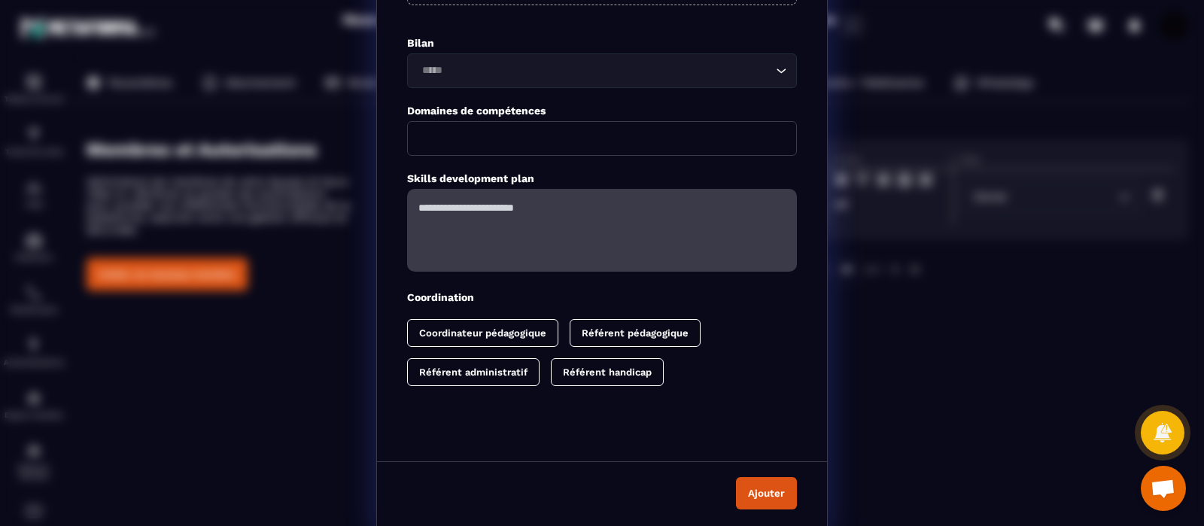
scroll to position [96, 0]
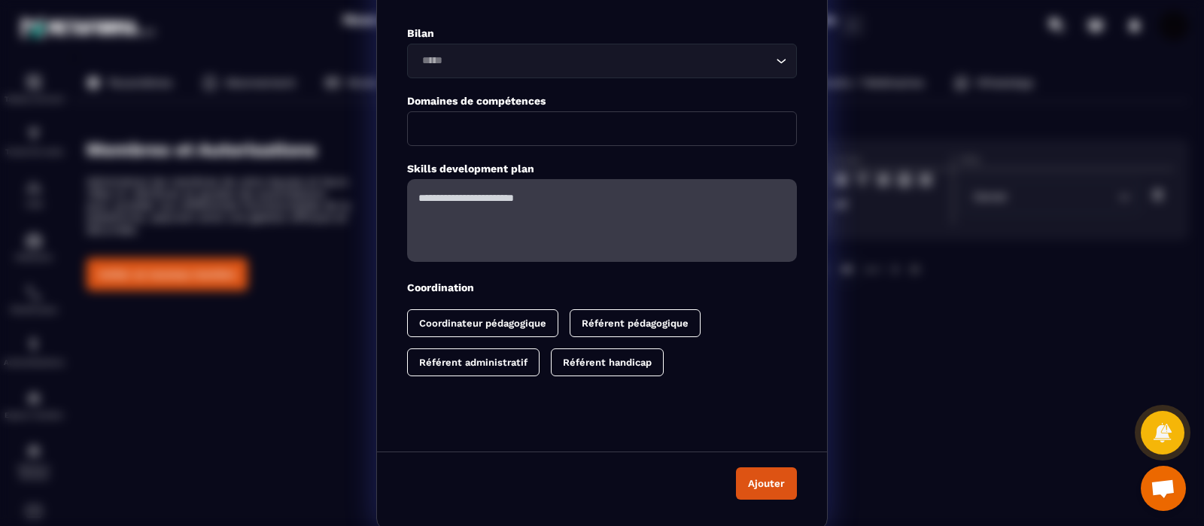
click at [756, 420] on button "Ajouter" at bounding box center [766, 483] width 61 height 32
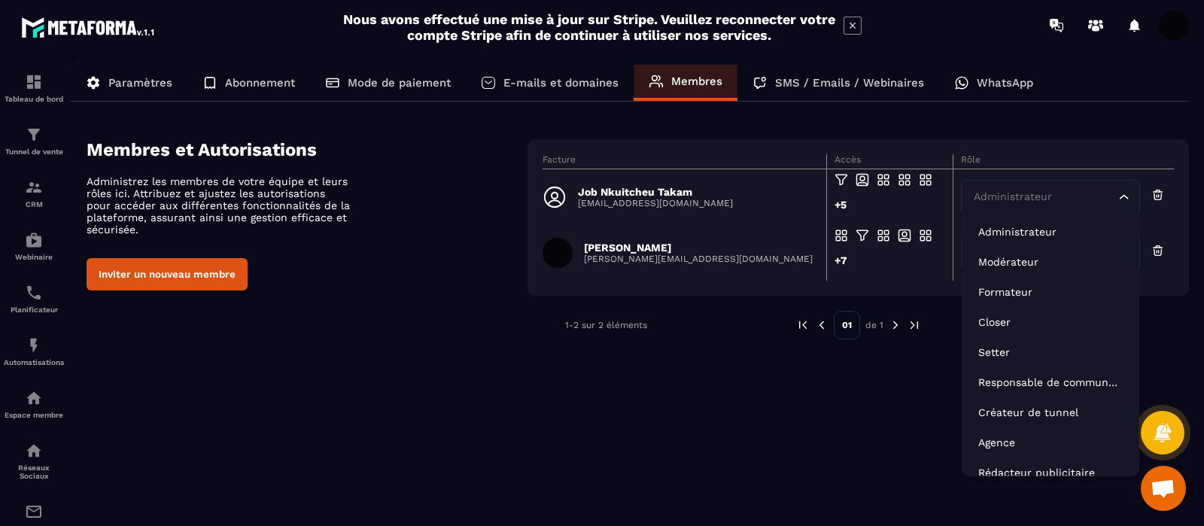
click at [962, 196] on icon "Search for option" at bounding box center [1123, 197] width 15 height 15
click at [962, 233] on p "Administrateur" at bounding box center [1050, 231] width 145 height 15
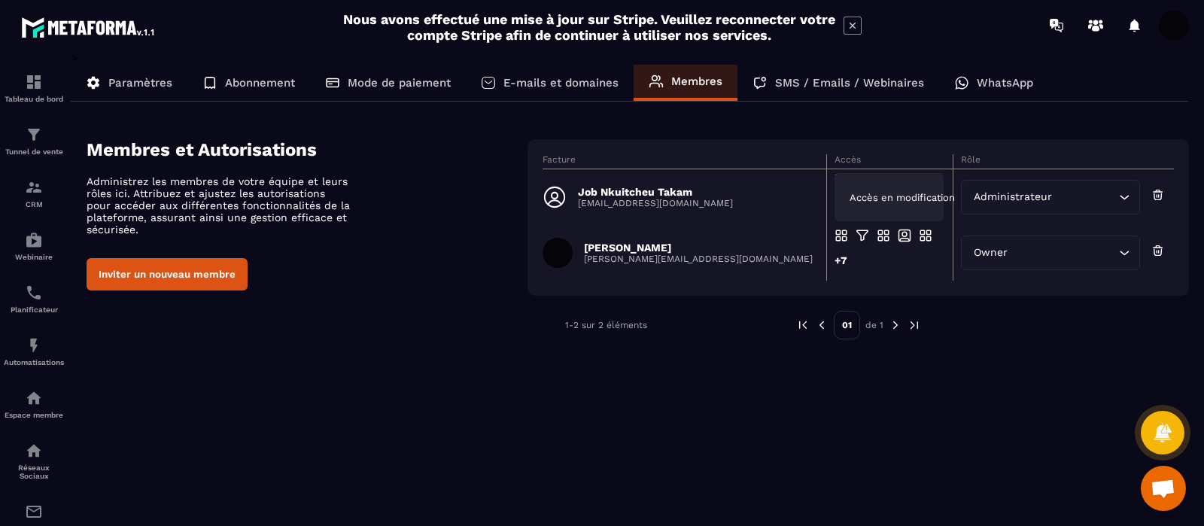
click at [873, 193] on span "Accès en modification" at bounding box center [901, 197] width 105 height 11
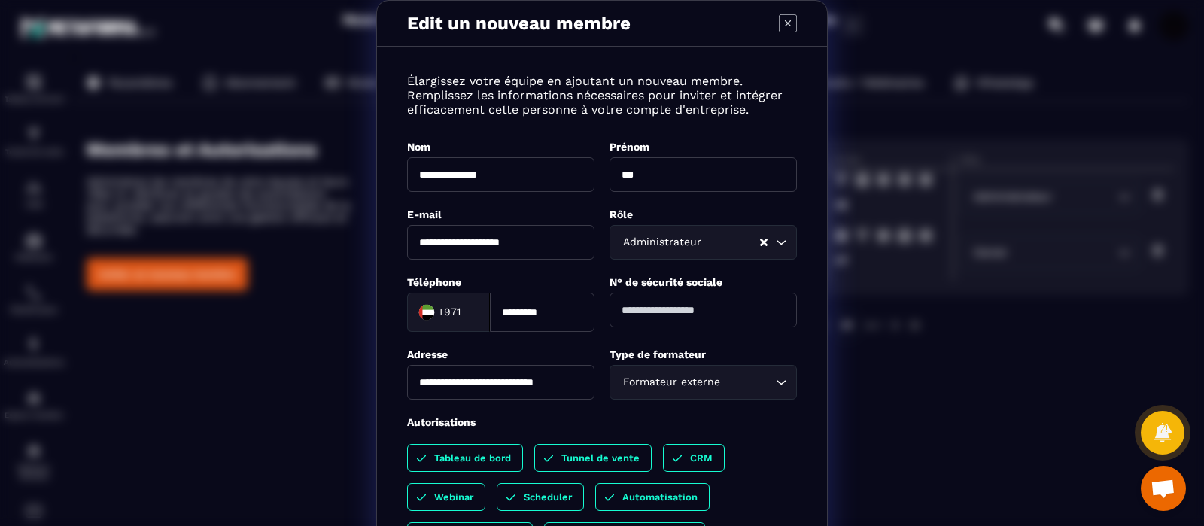
click at [962, 23] on div "**********" at bounding box center [602, 374] width 1204 height 749
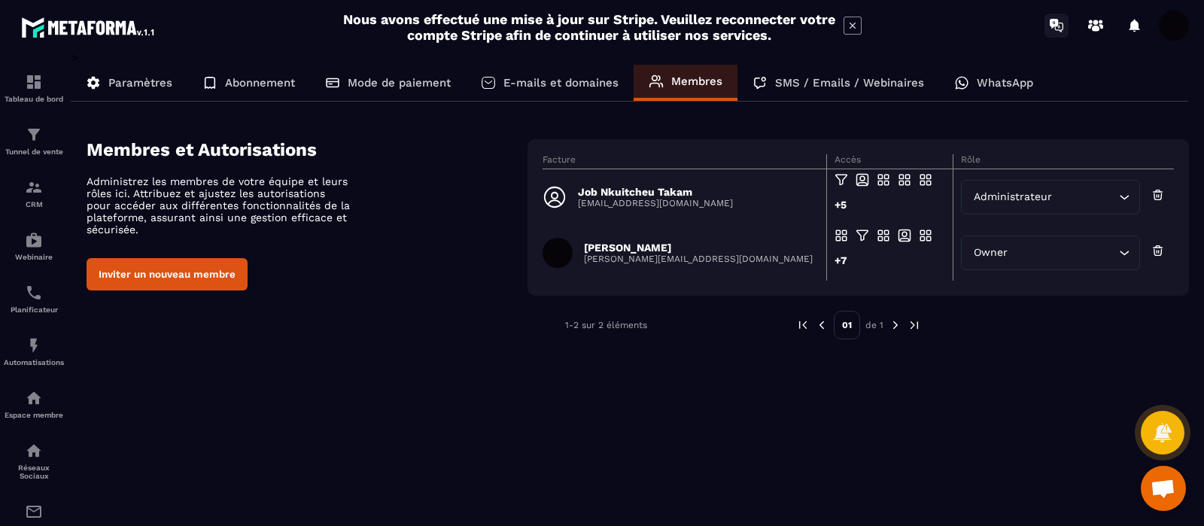
click at [962, 26] on icon at bounding box center [1059, 26] width 2 height 3
click at [962, 27] on span at bounding box center [1173, 26] width 30 height 30
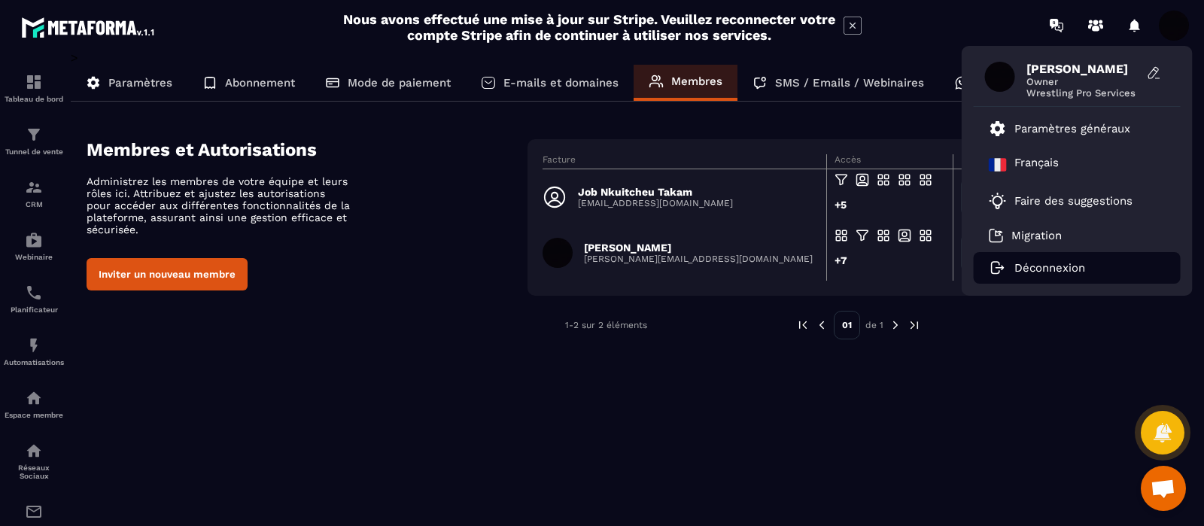
click at [962, 266] on p "Déconnexion" at bounding box center [1049, 268] width 71 height 14
